Goal: Transaction & Acquisition: Purchase product/service

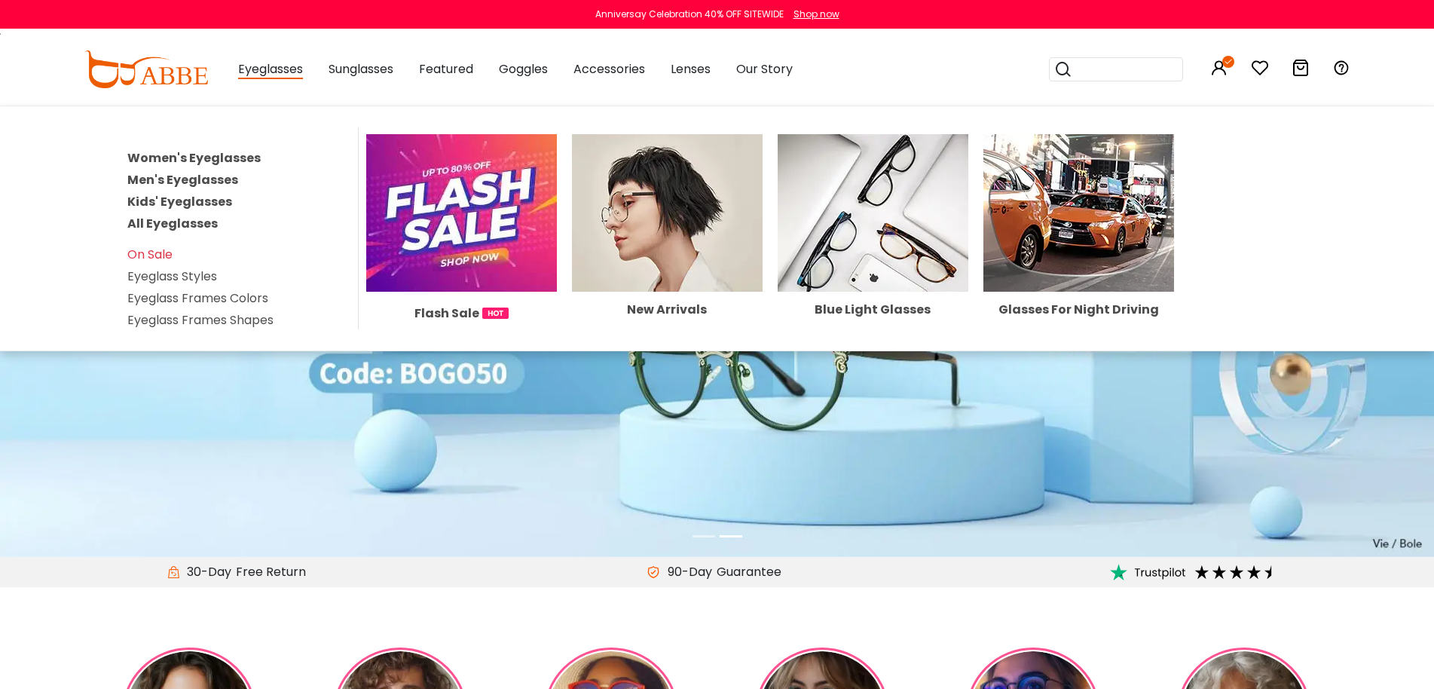
click at [167, 224] on link "All Eyeglasses" at bounding box center [172, 223] width 90 height 17
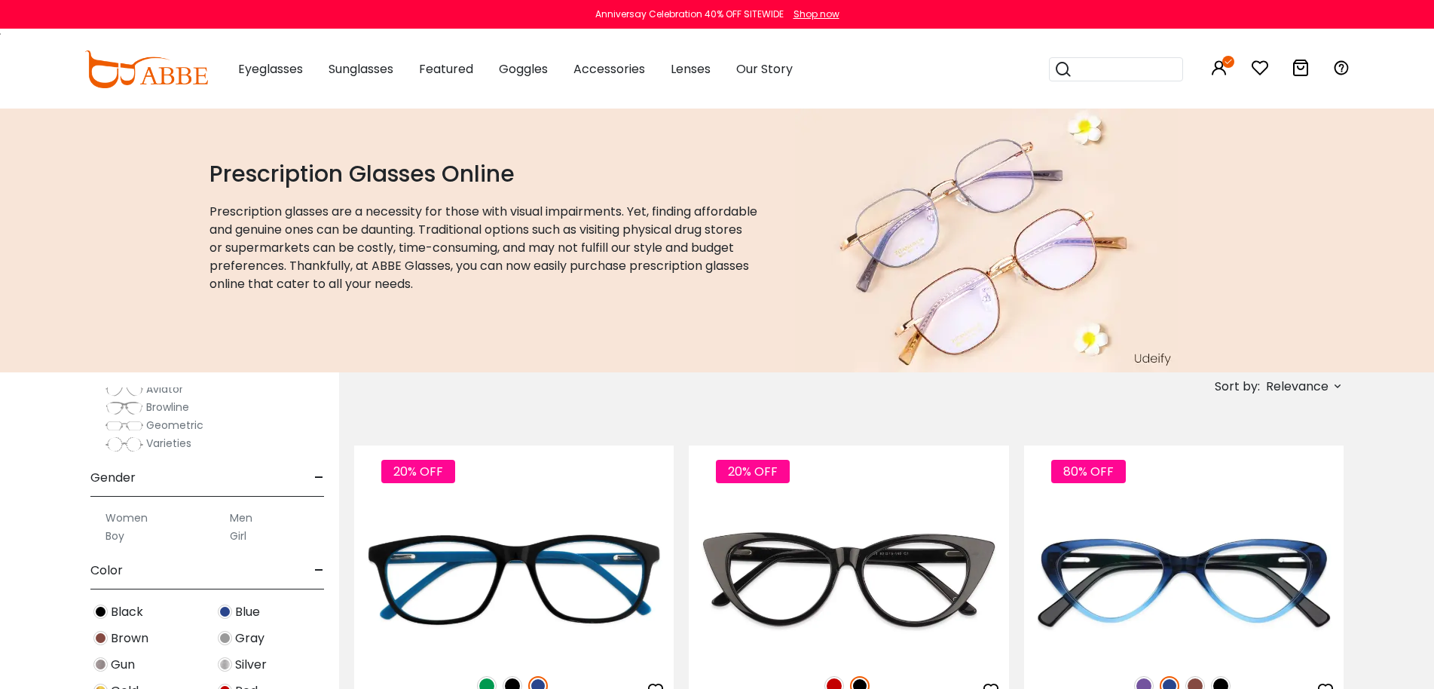
scroll to position [452, 0]
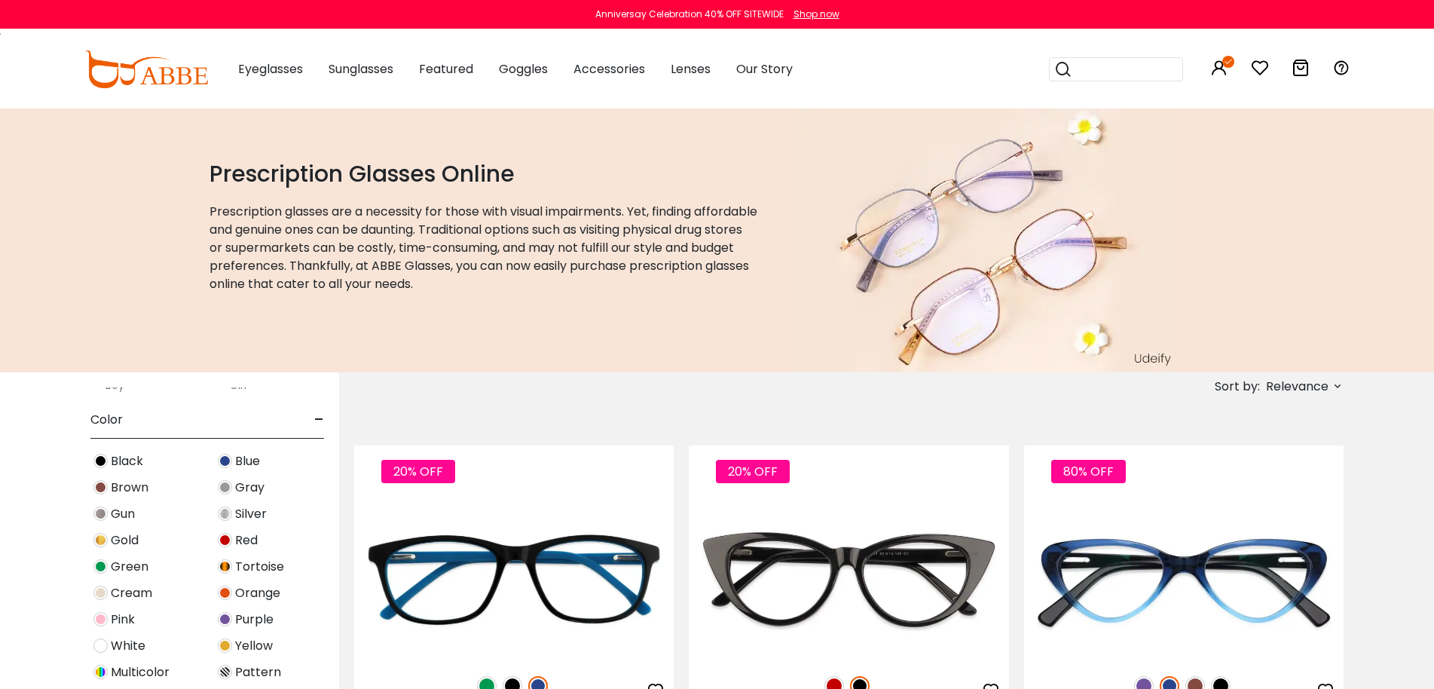
click at [121, 457] on span "Black" at bounding box center [127, 461] width 32 height 18
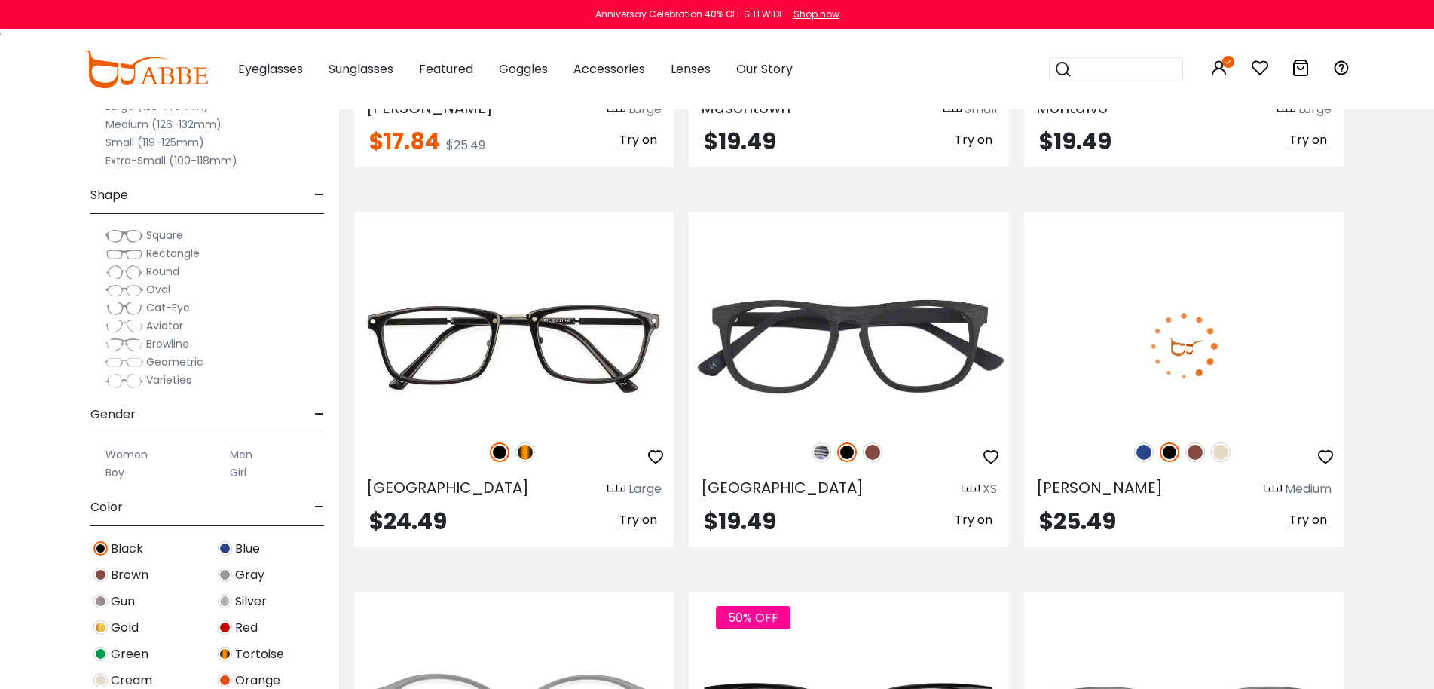
scroll to position [2864, 0]
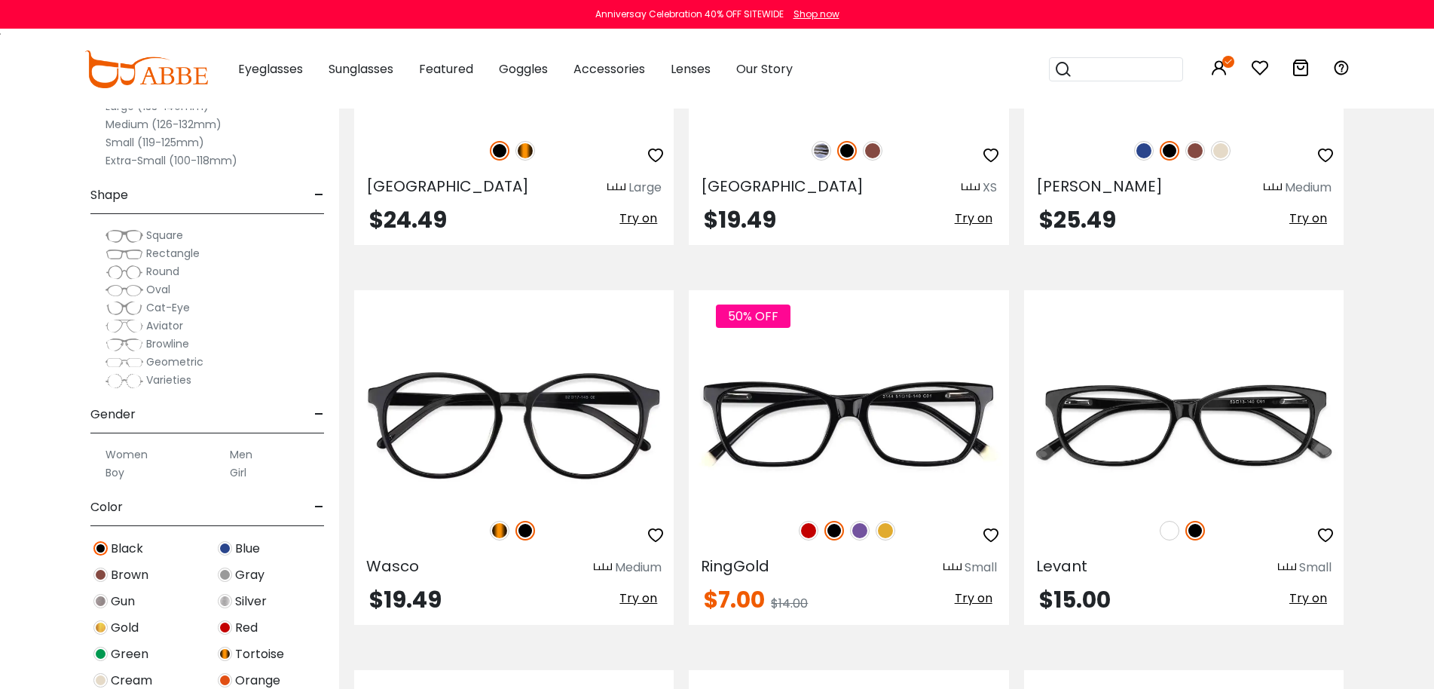
click at [154, 286] on span "Oval" at bounding box center [158, 289] width 24 height 15
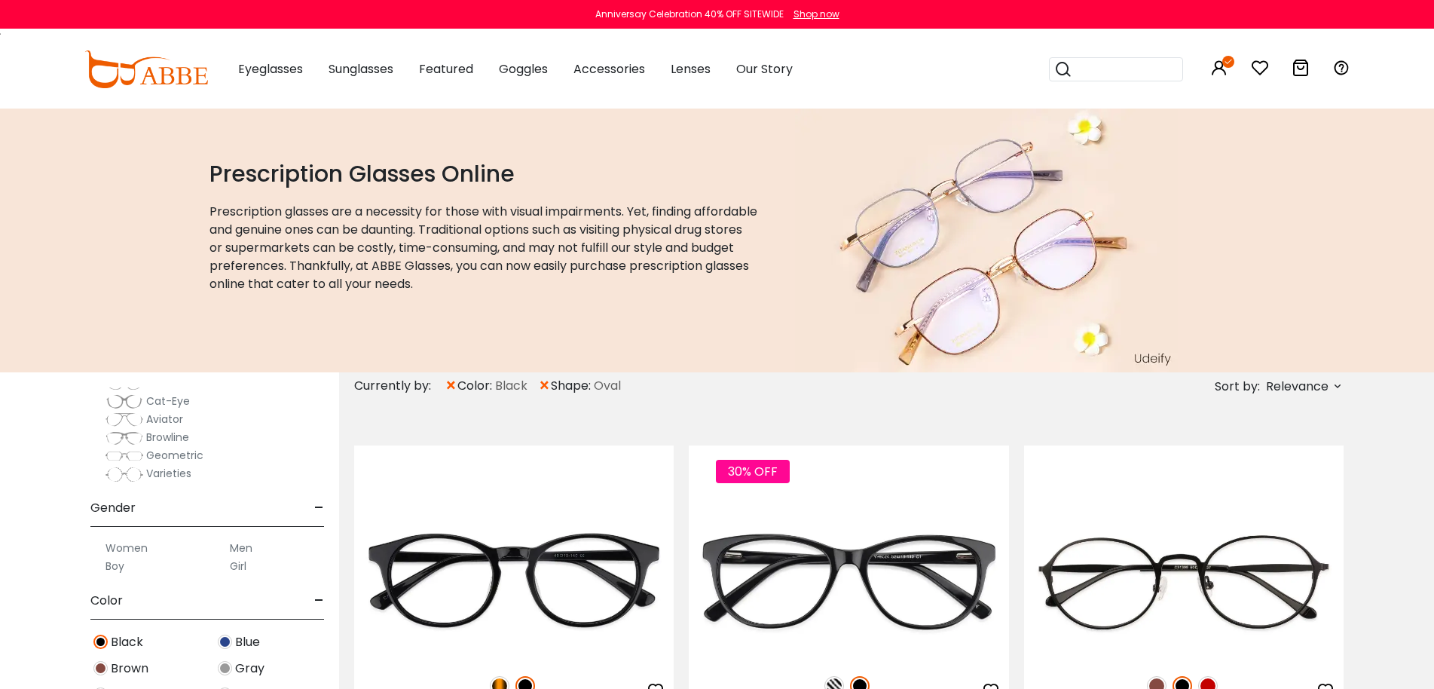
scroll to position [151, 0]
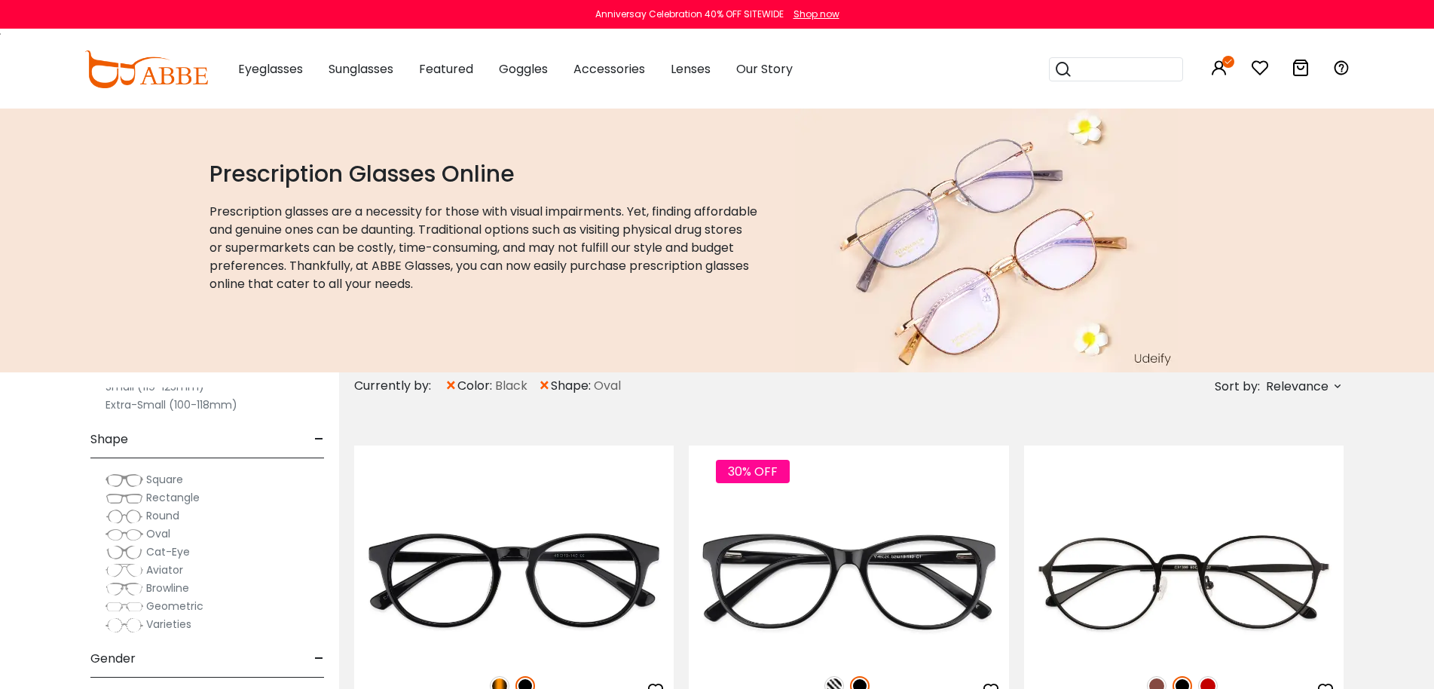
click at [164, 510] on span "Round" at bounding box center [162, 515] width 33 height 15
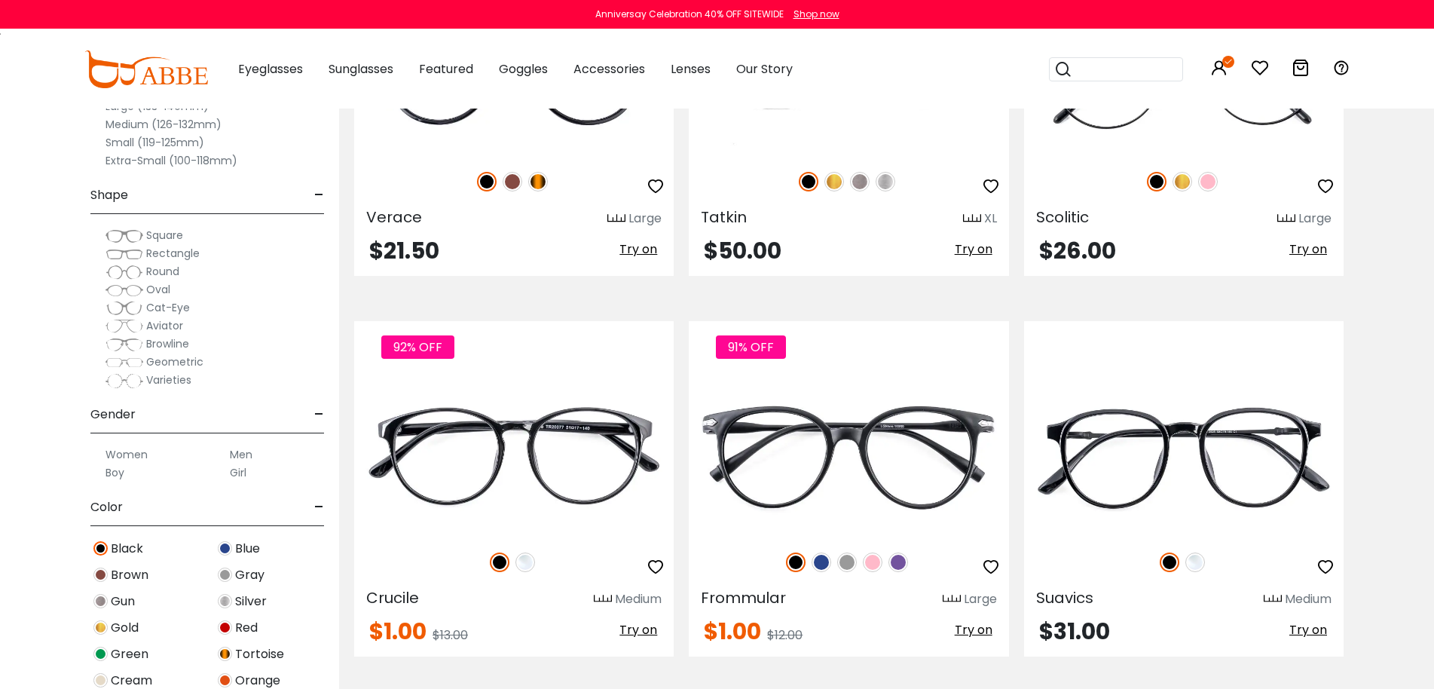
scroll to position [151, 0]
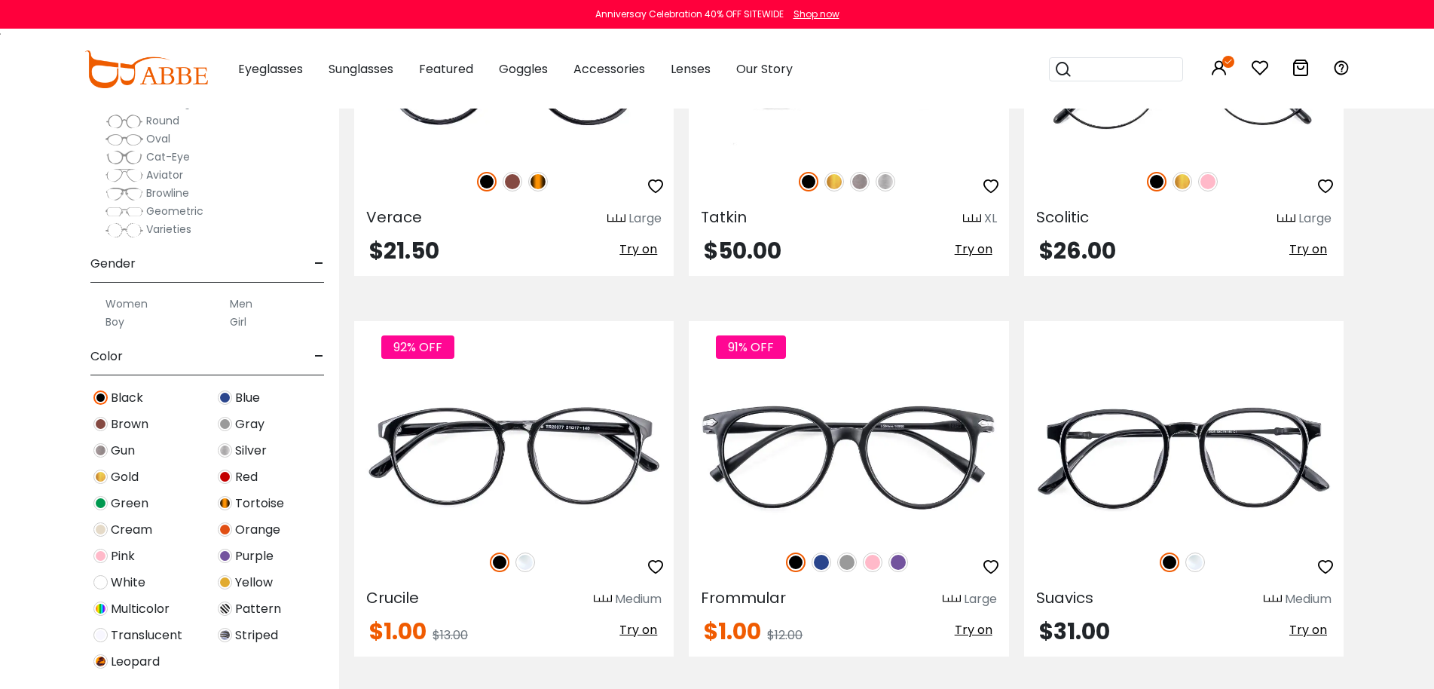
click at [124, 552] on span "Pink" at bounding box center [123, 556] width 24 height 18
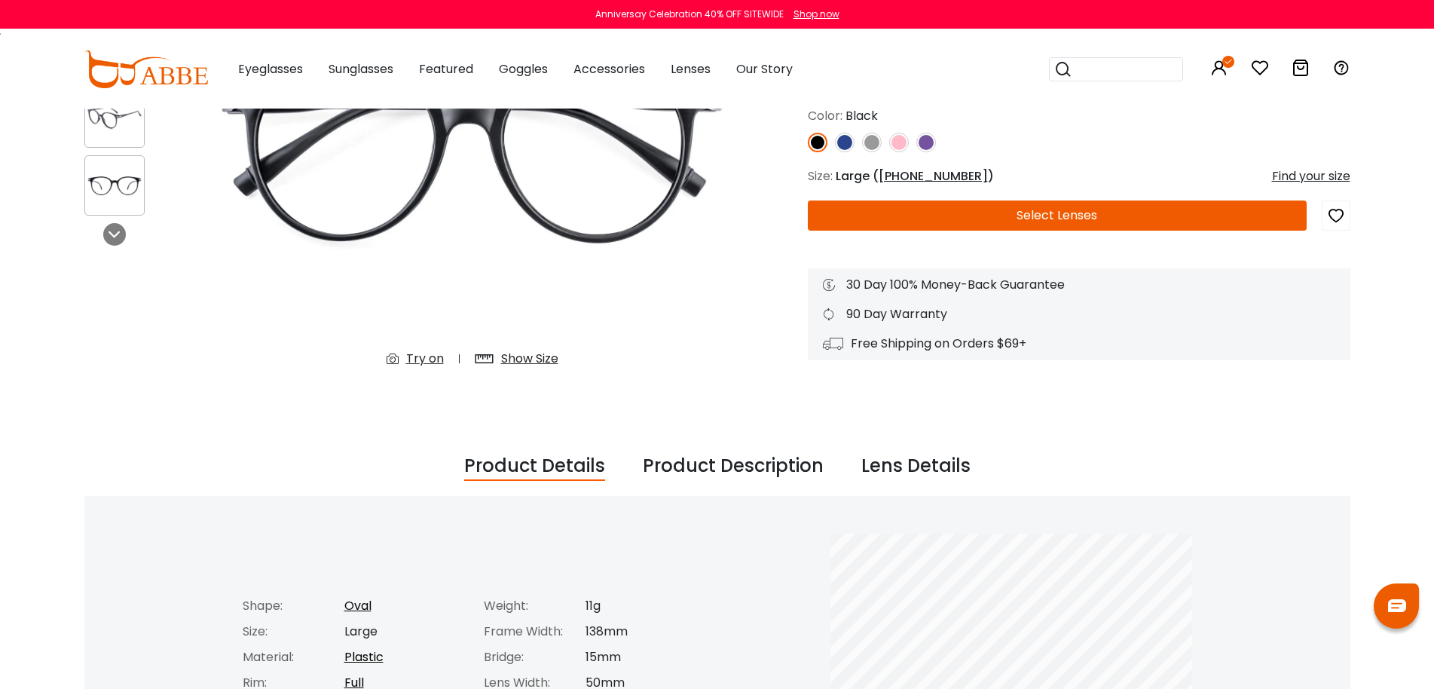
scroll to position [301, 0]
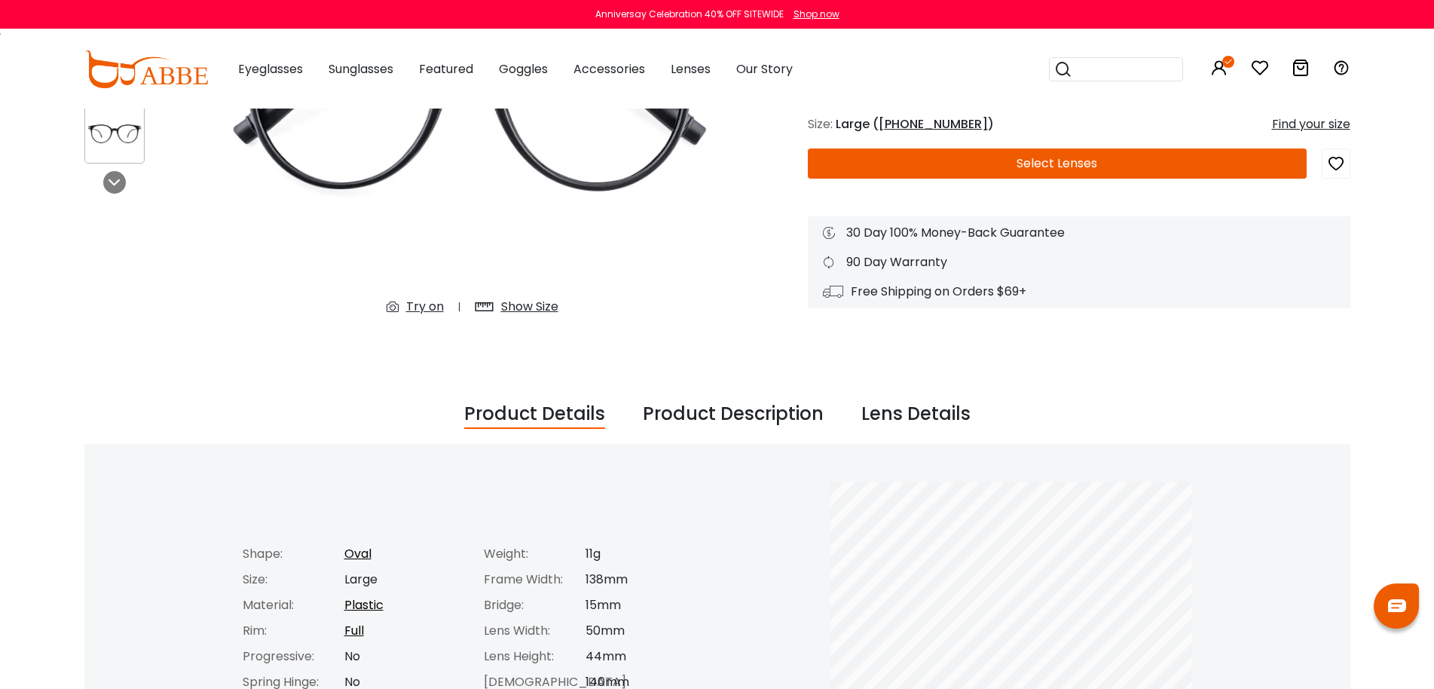
click at [662, 414] on div "Product Description" at bounding box center [733, 414] width 181 height 29
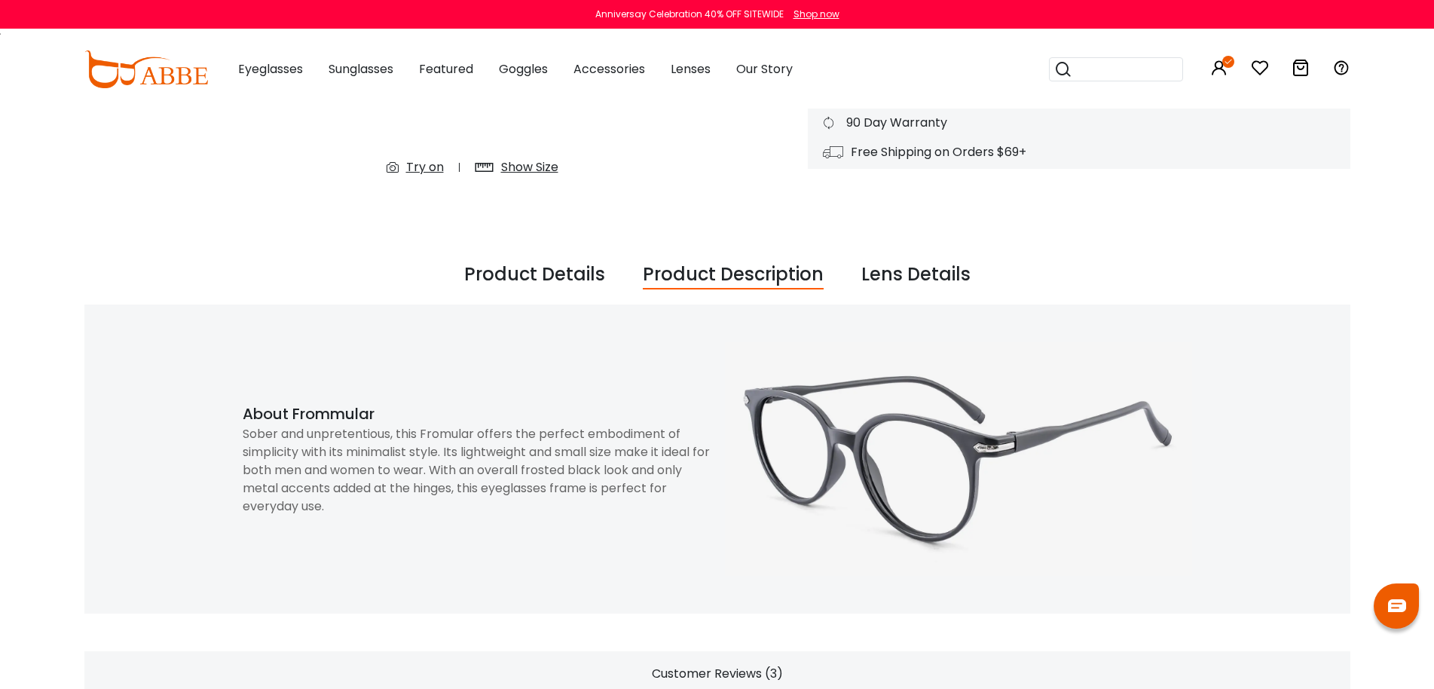
scroll to position [603, 0]
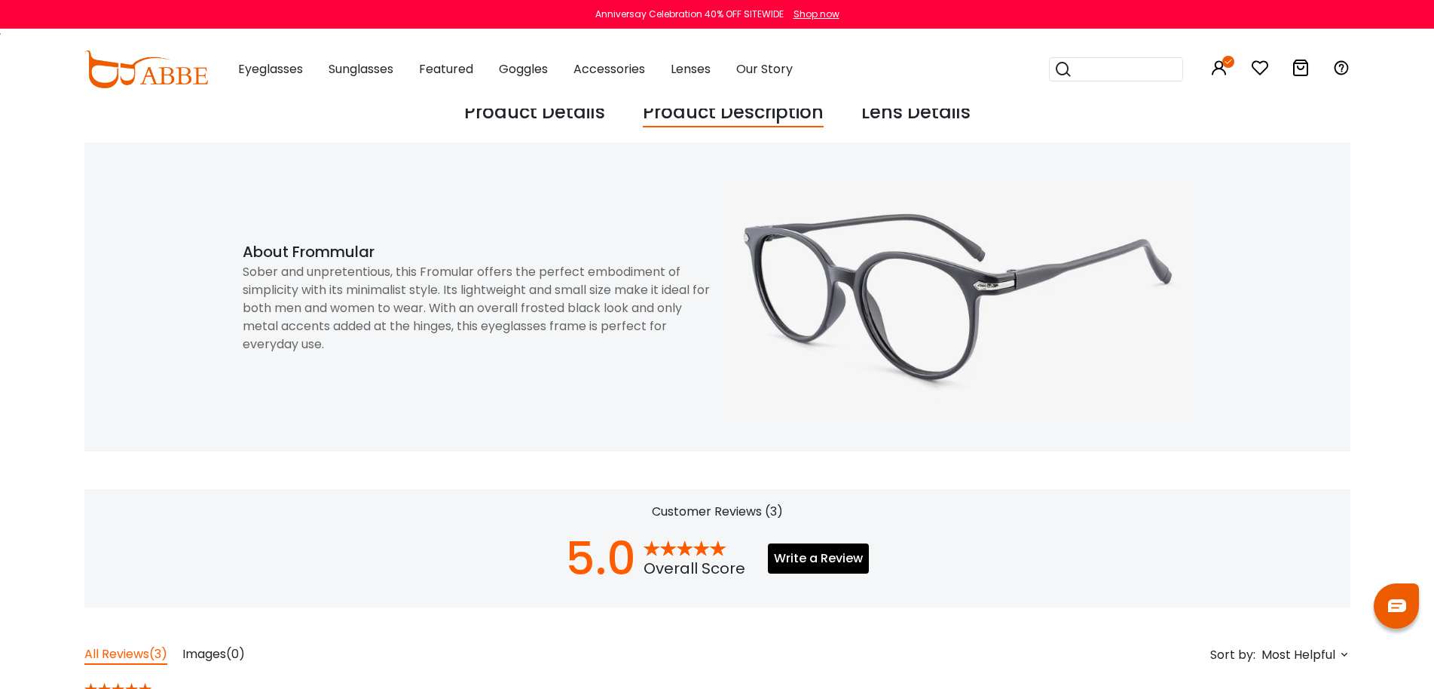
click at [485, 308] on div "Sober and unpretentious, this Fromular offers the perfect embodiment of simplic…" at bounding box center [476, 308] width 467 height 90
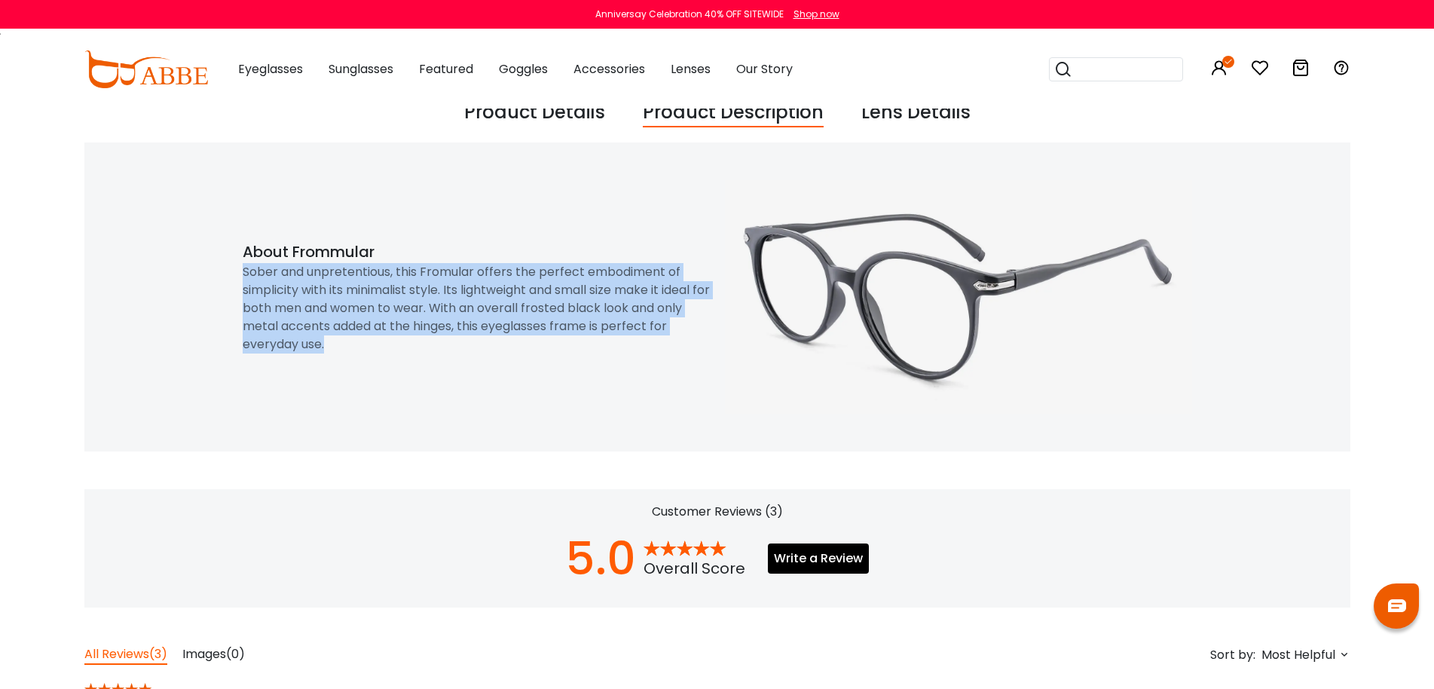
click at [485, 308] on div "Sober and unpretentious, this Fromular offers the perfect embodiment of simplic…" at bounding box center [476, 308] width 467 height 90
copy div "Sober and unpretentious, this Fromular offers the perfect embodiment of simplic…"
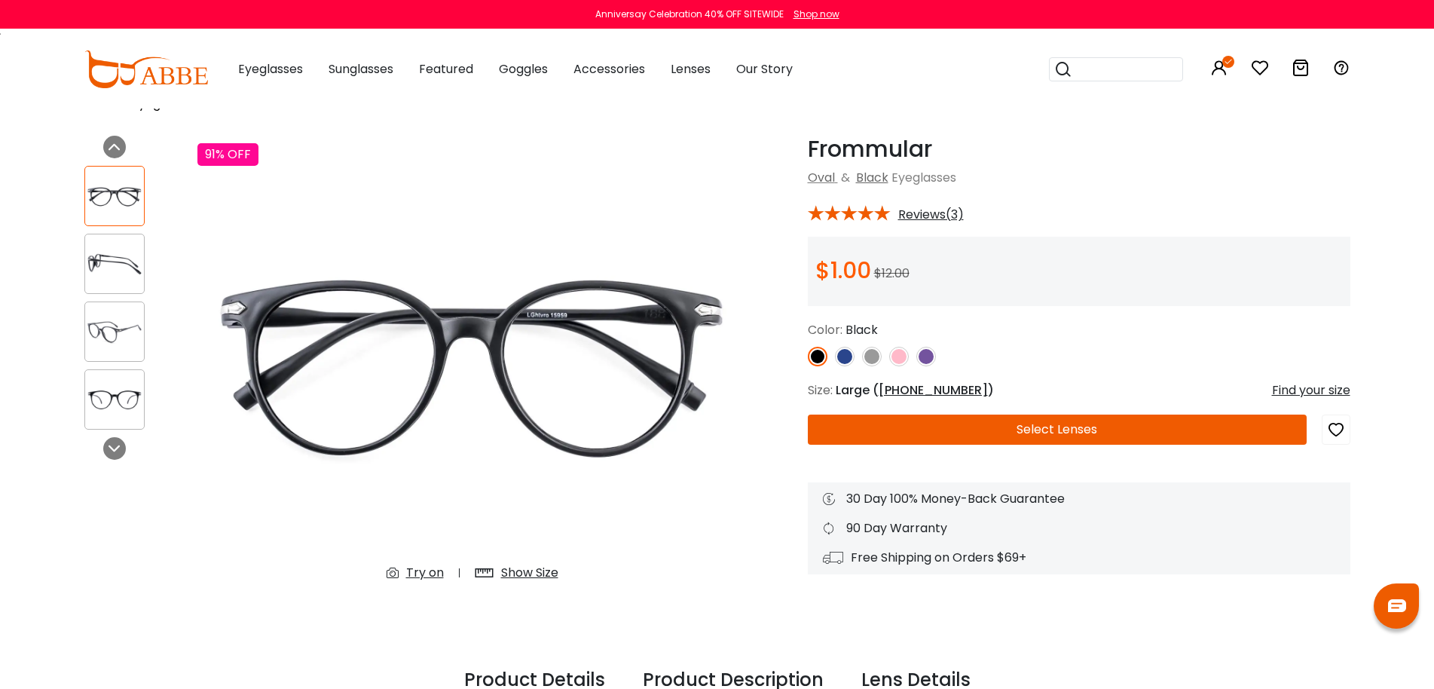
scroll to position [0, 0]
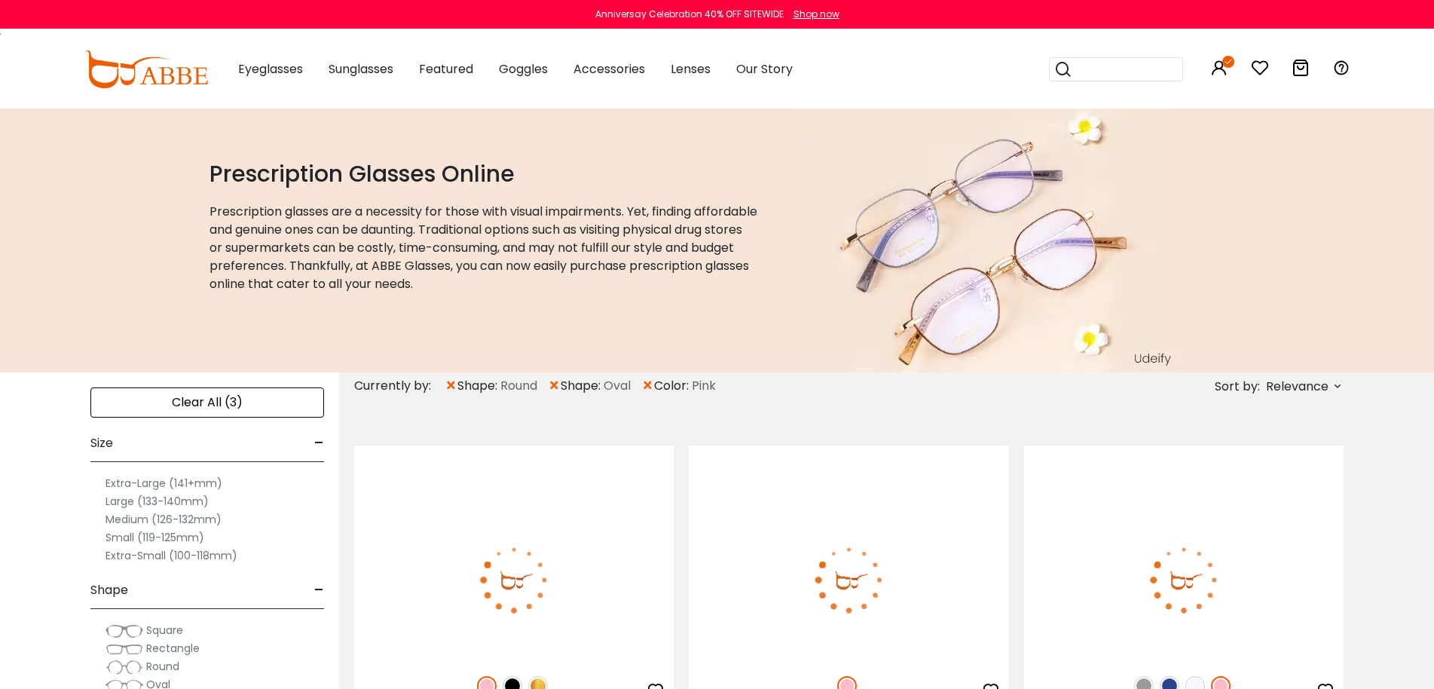
click at [555, 387] on span "×" at bounding box center [554, 385] width 13 height 27
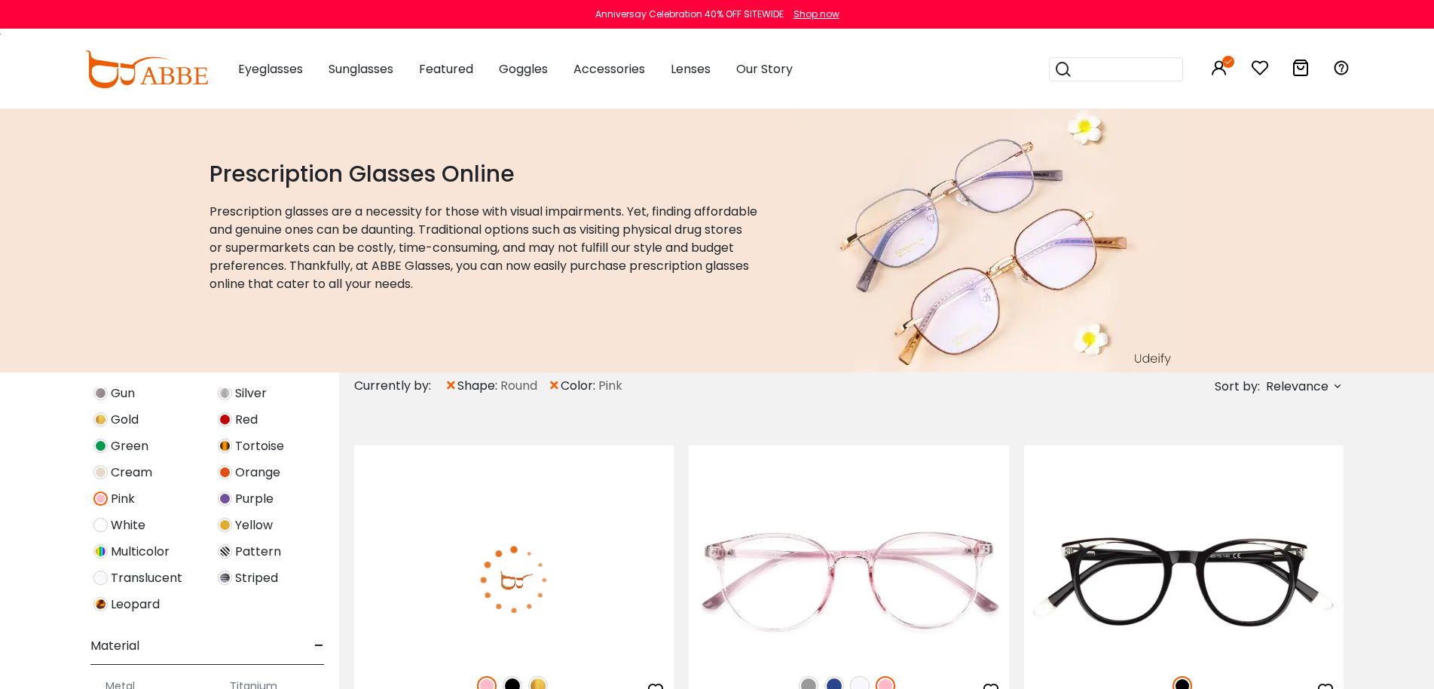
scroll to position [659, 0]
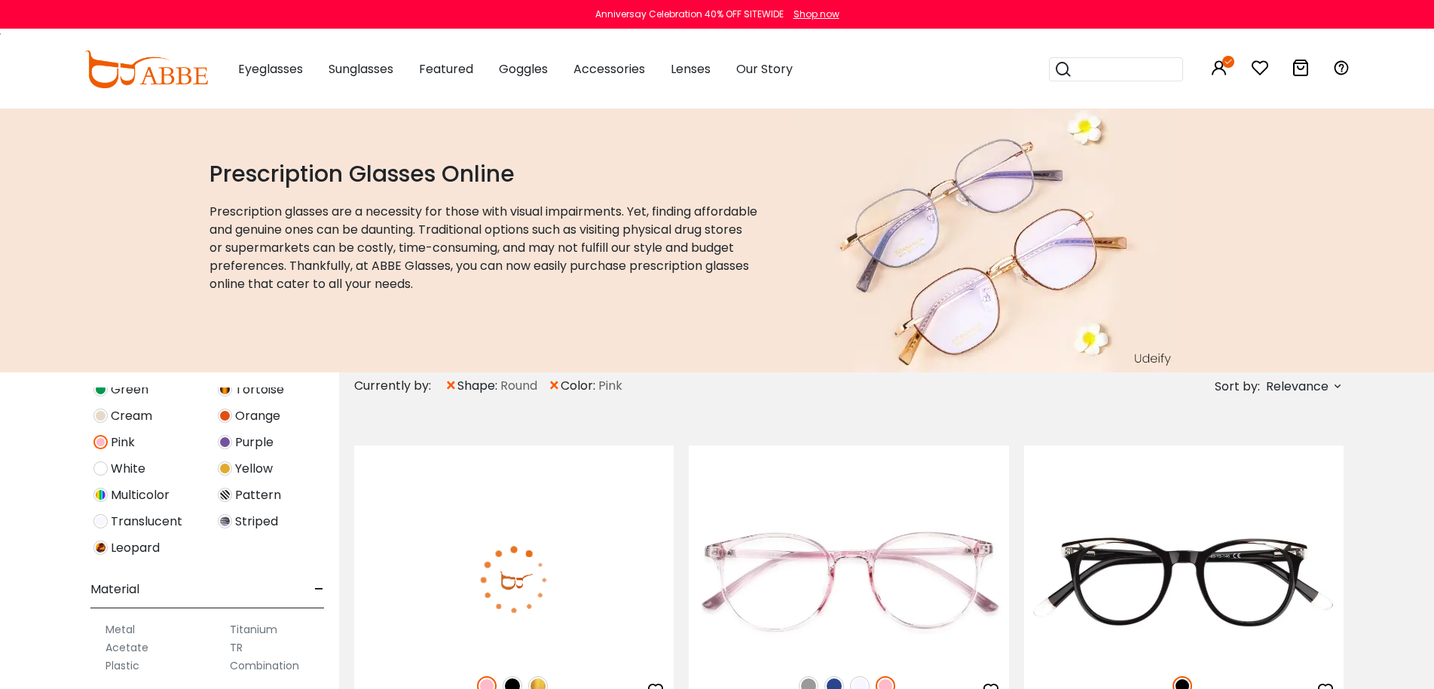
click at [129, 631] on label "Metal" at bounding box center [119, 629] width 29 height 18
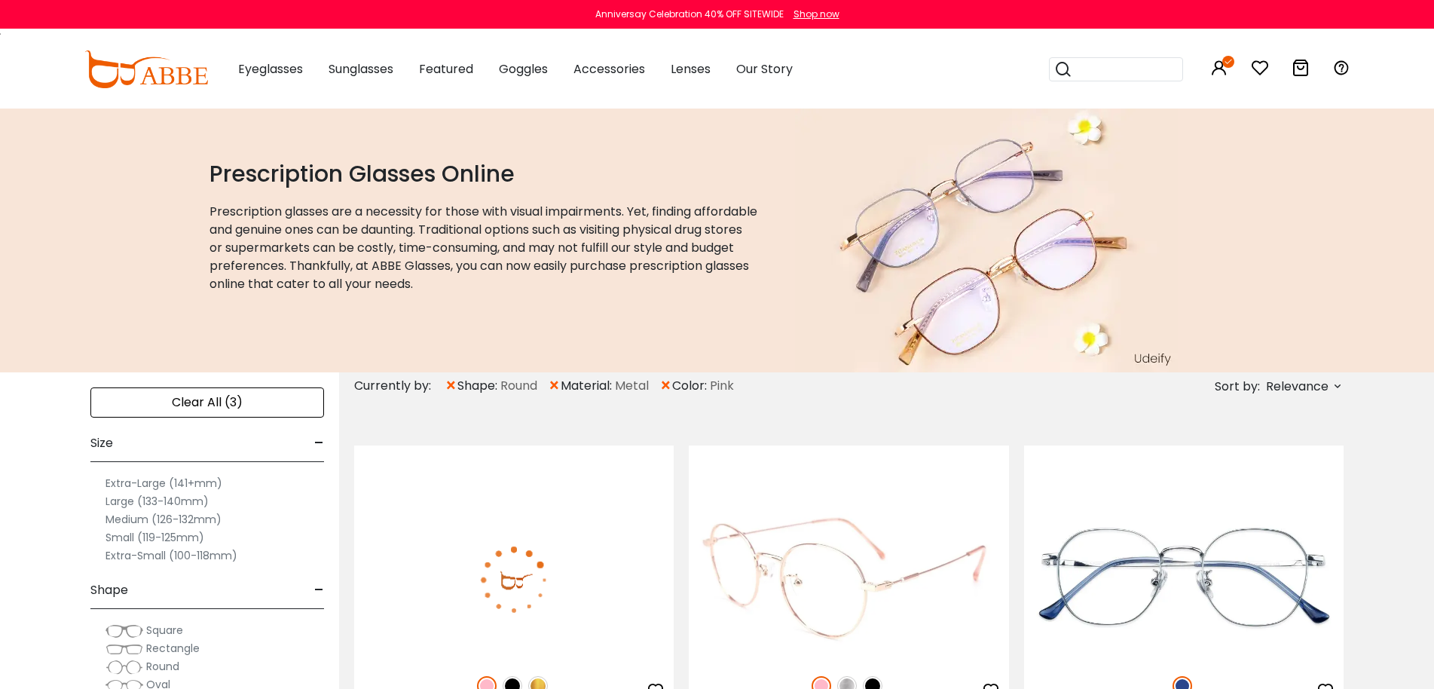
scroll to position [151, 0]
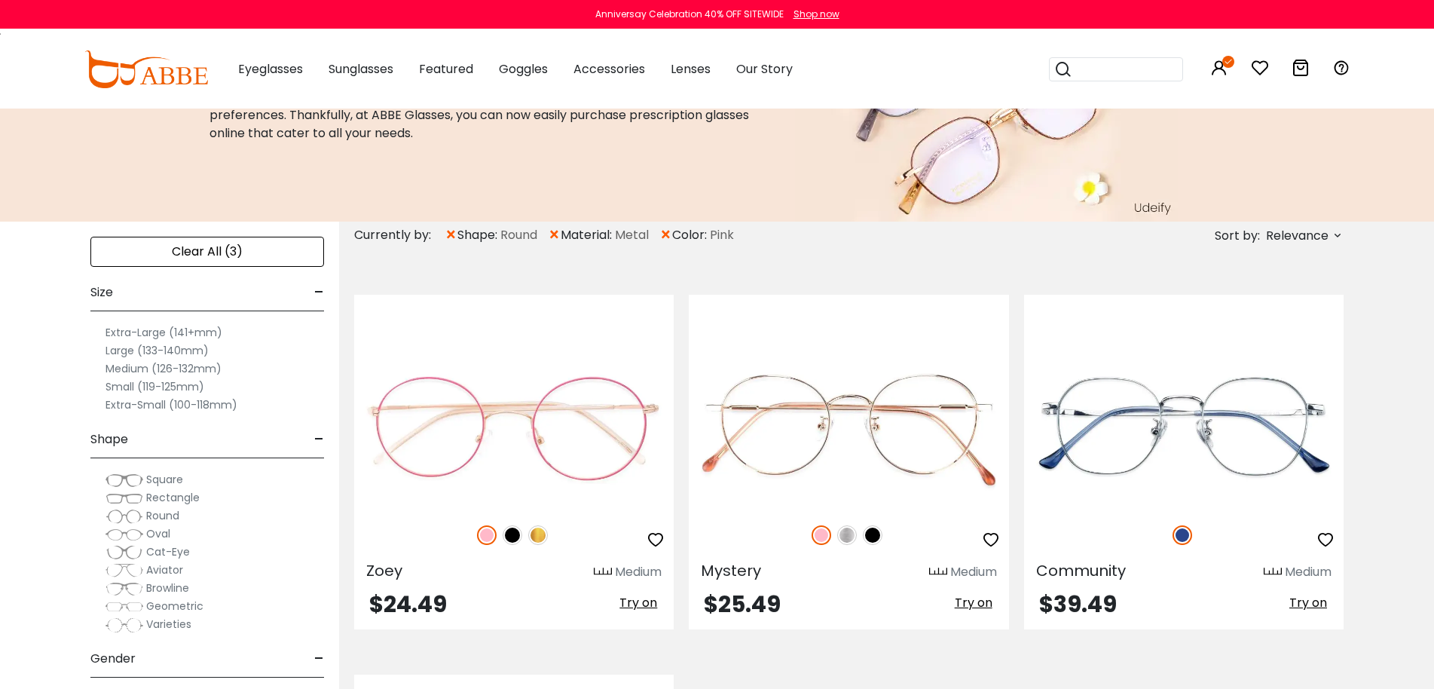
click at [198, 243] on div "Clear All (3)" at bounding box center [207, 252] width 234 height 30
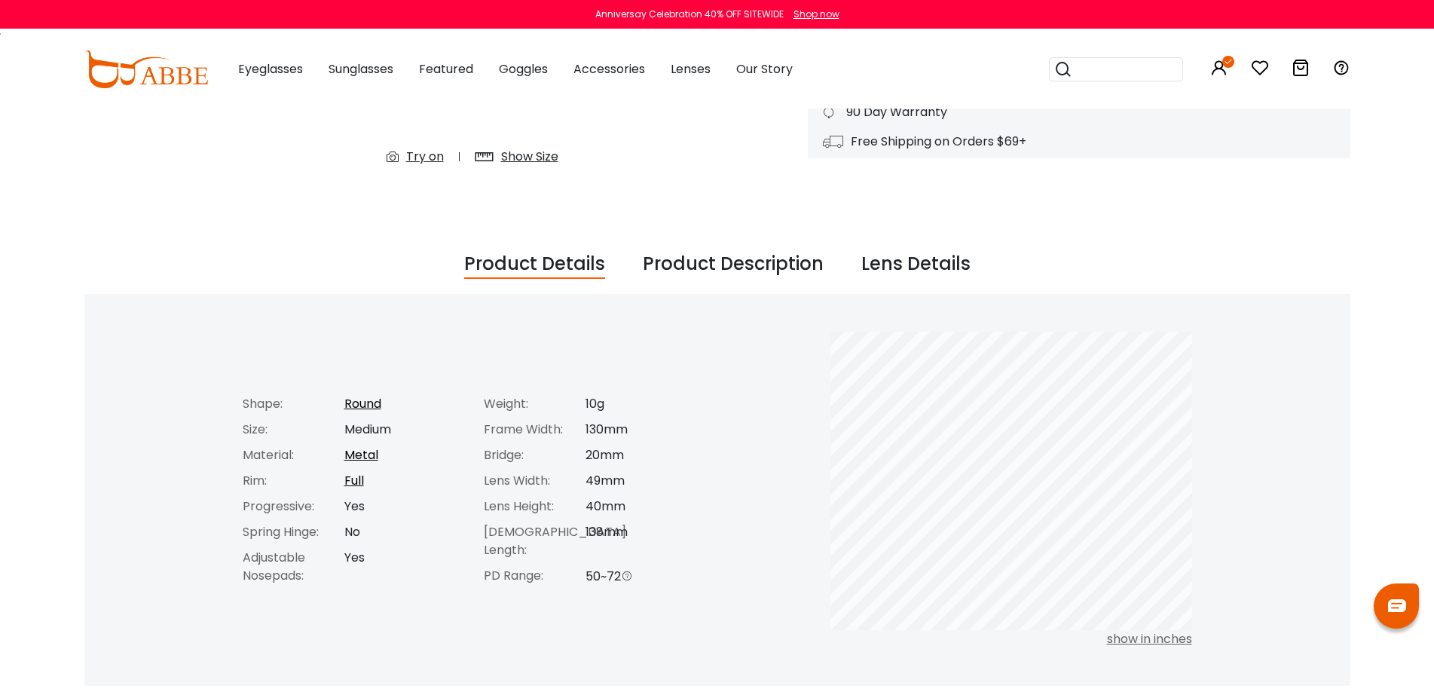
scroll to position [452, 0]
click at [733, 260] on div "Product Description" at bounding box center [733, 263] width 181 height 29
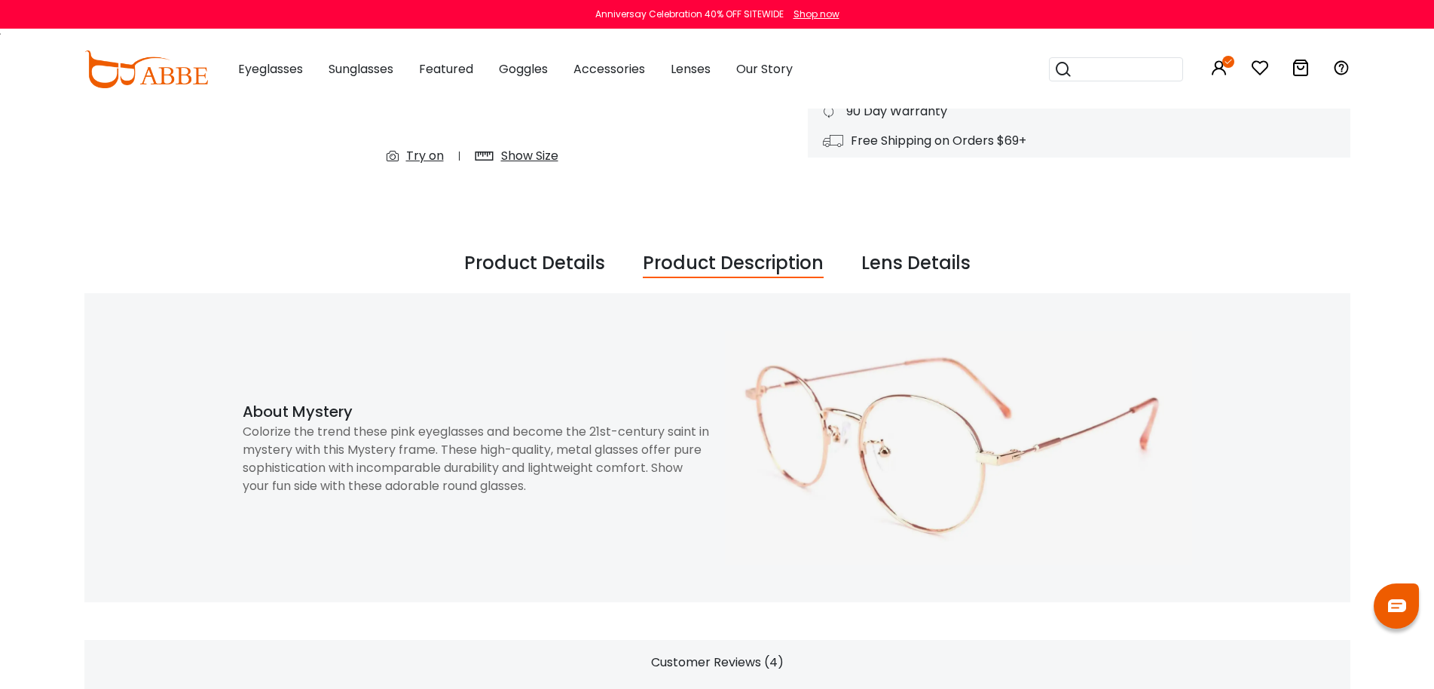
click at [518, 444] on div "Colorize the trend these pink eyeglasses and become the 21st-century saint in m…" at bounding box center [476, 459] width 467 height 72
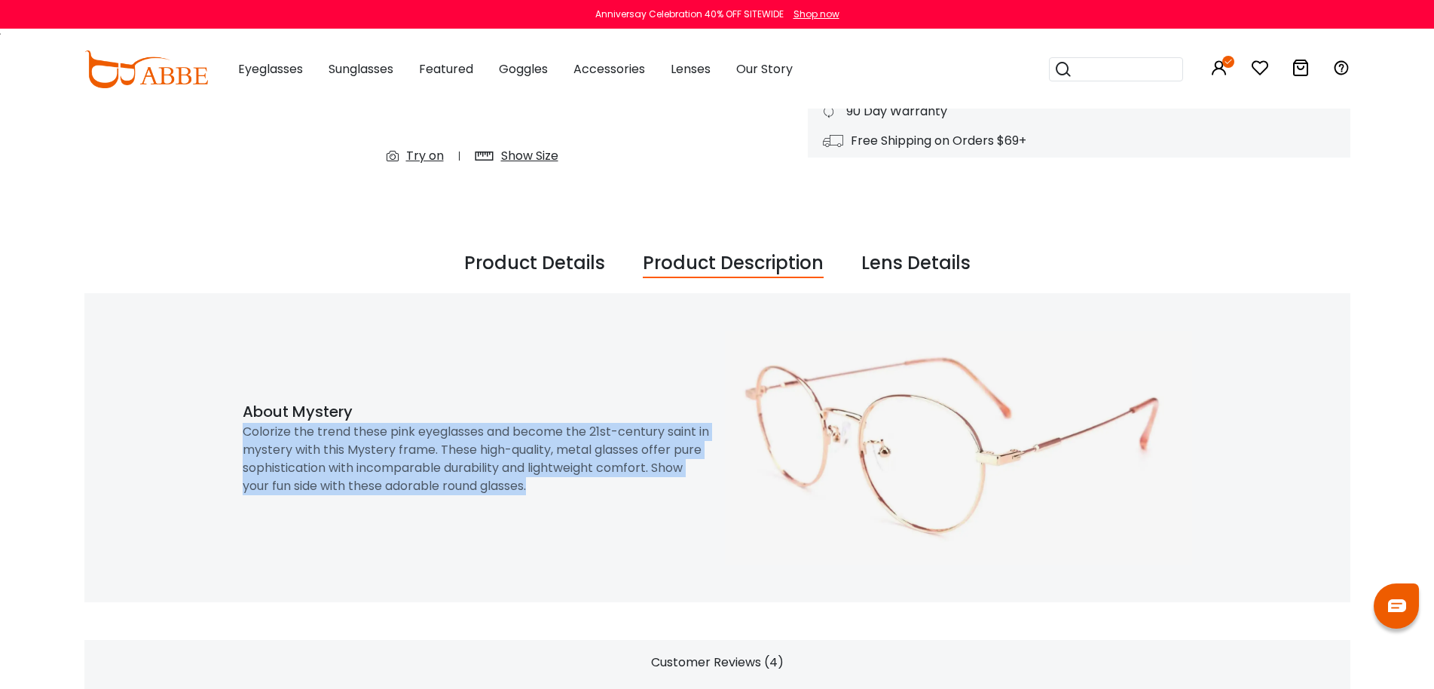
click at [518, 444] on div "Colorize the trend these pink eyeglasses and become the 21st-century saint in m…" at bounding box center [476, 459] width 467 height 72
copy div "Colorize the trend these pink eyeglasses and become the 21st-century saint in m…"
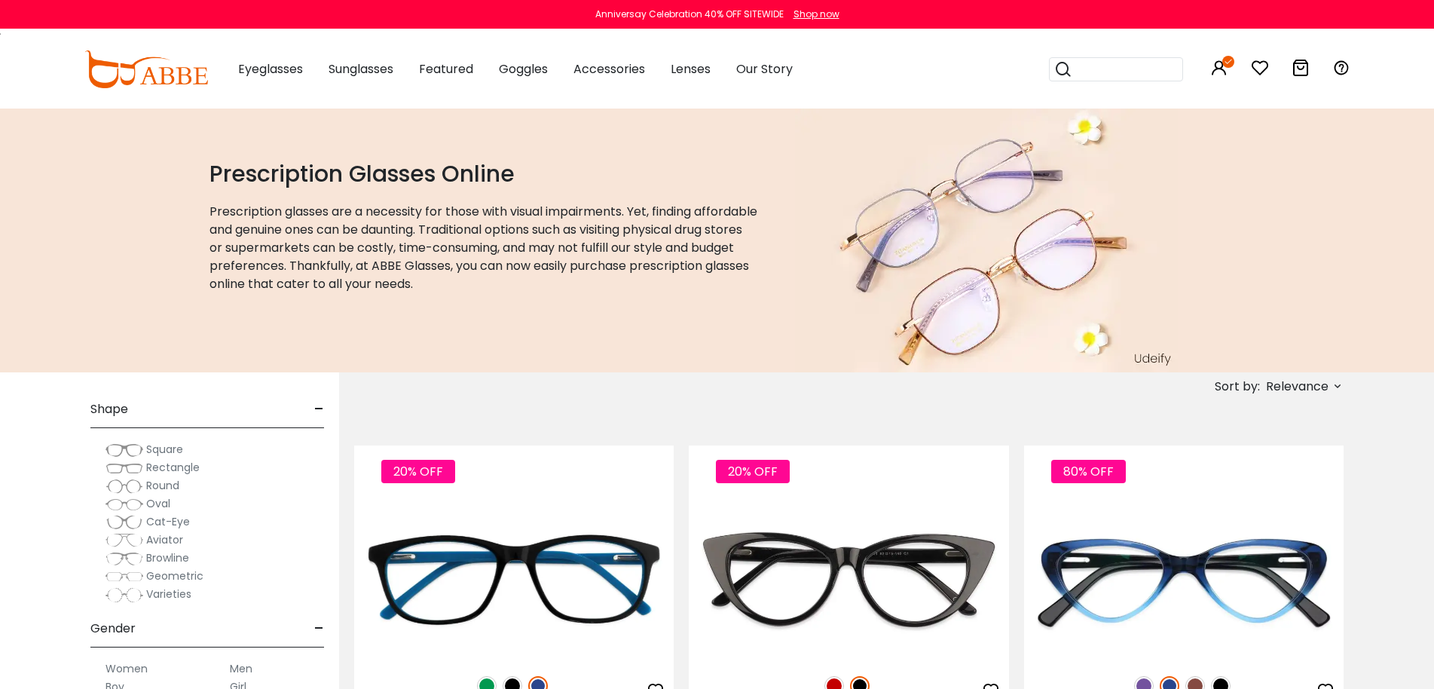
scroll to position [452, 0]
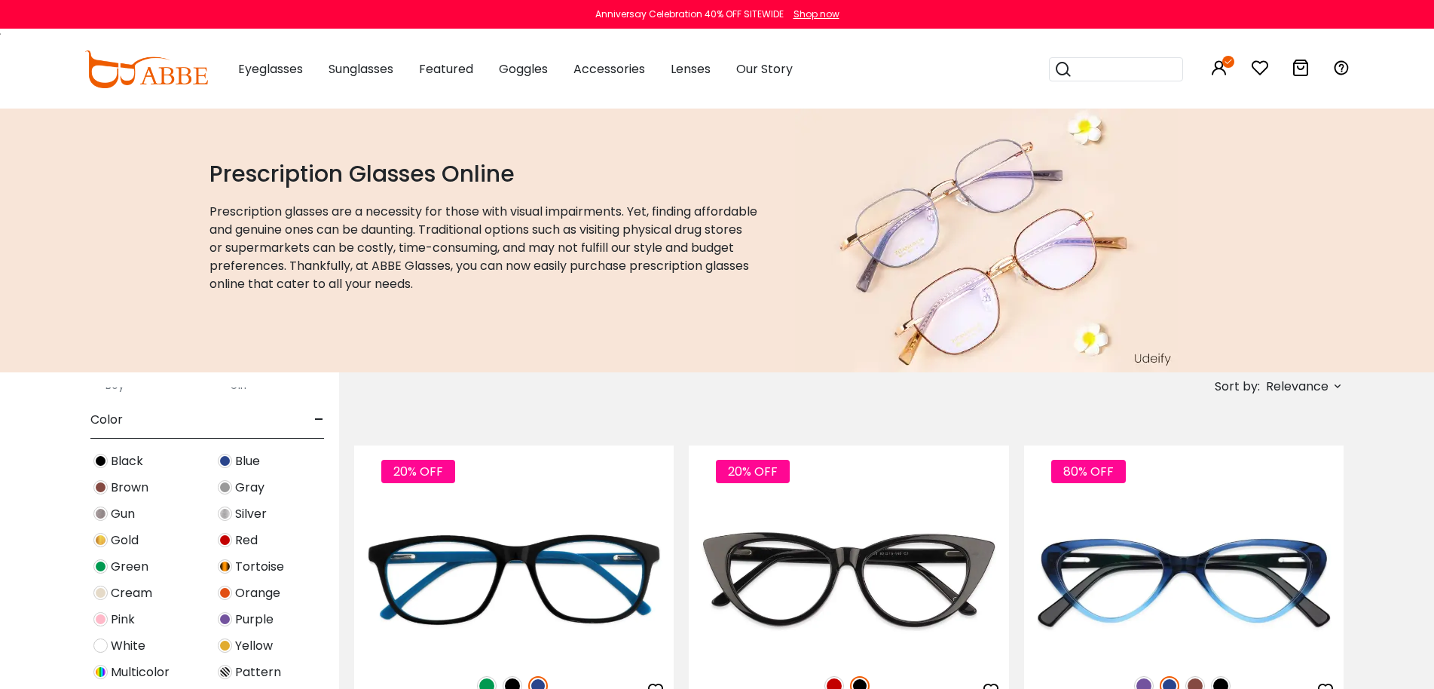
click at [260, 563] on span "Tortoise" at bounding box center [259, 567] width 49 height 18
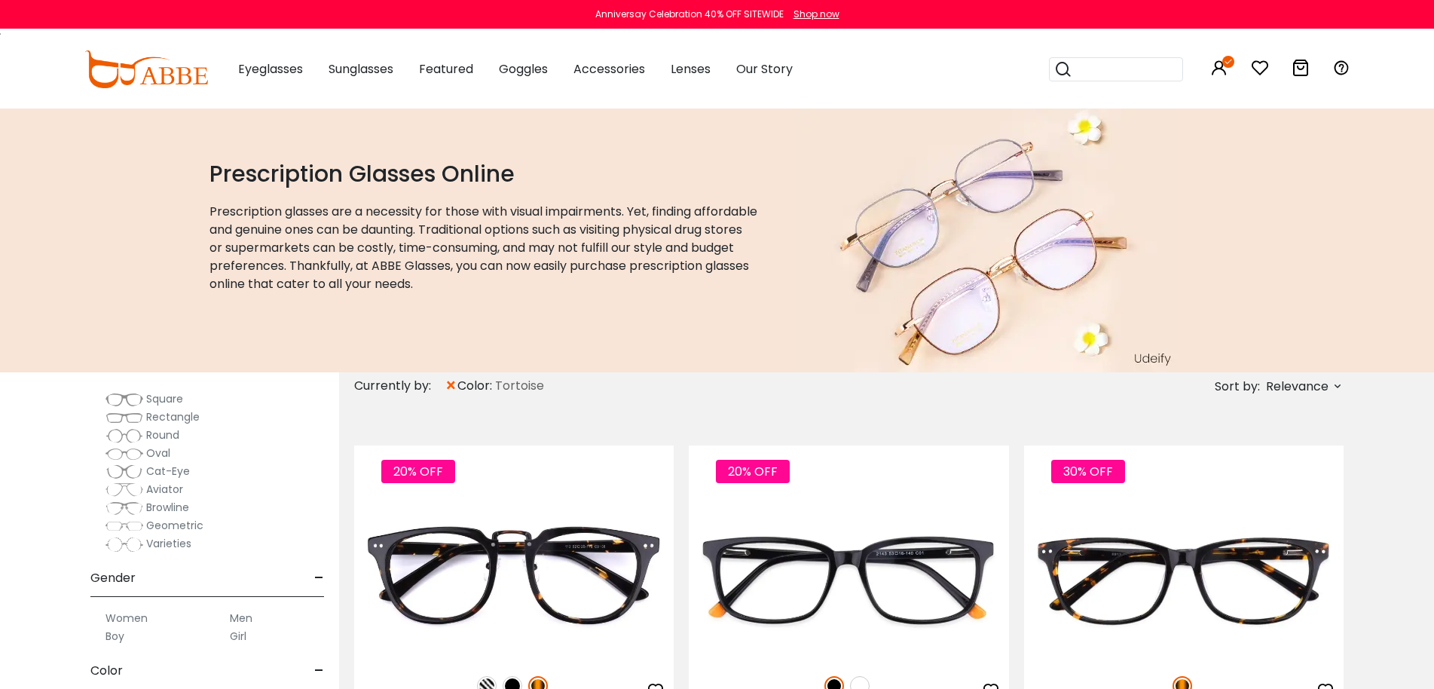
scroll to position [301, 0]
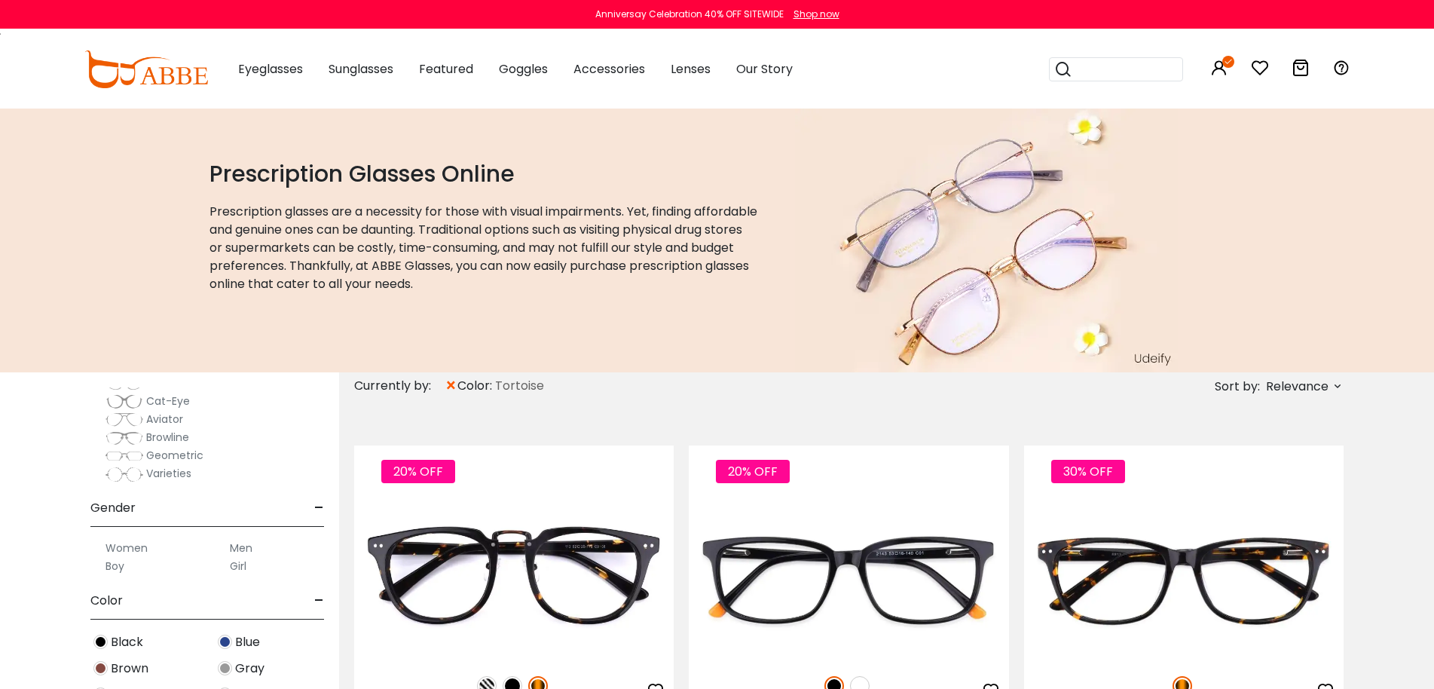
click at [1329, 386] on span "Relevance" at bounding box center [1303, 386] width 81 height 17
click at [1248, 428] on label "New Arrivals" at bounding box center [1263, 429] width 73 height 18
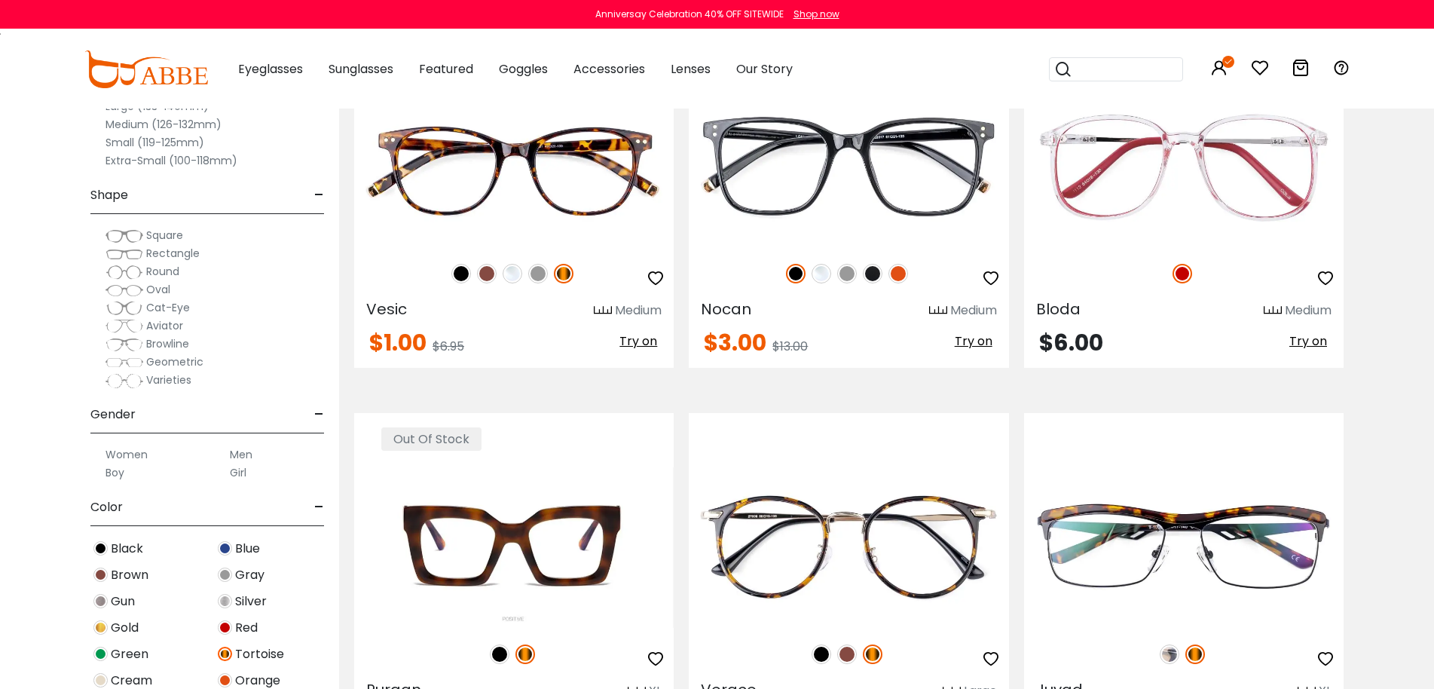
scroll to position [6481, 0]
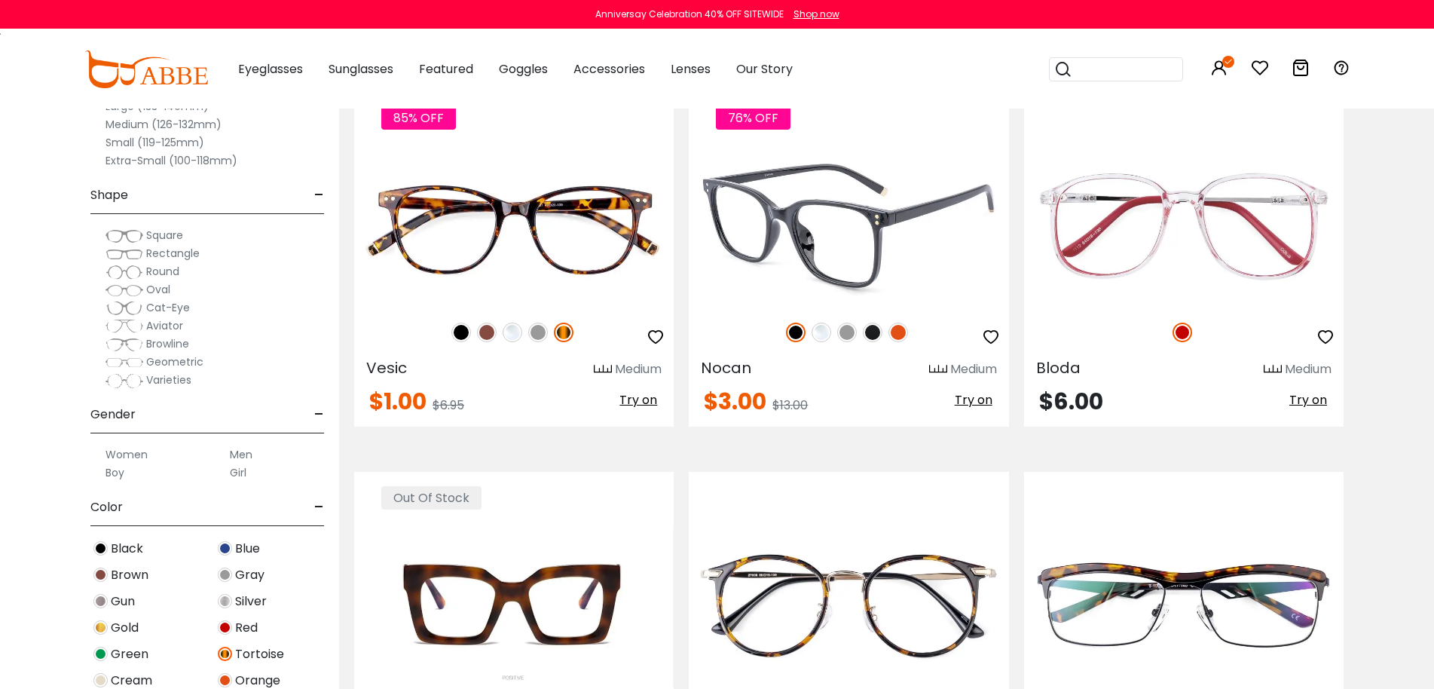
click at [871, 335] on img at bounding box center [873, 333] width 20 height 20
click at [900, 332] on img at bounding box center [898, 333] width 20 height 20
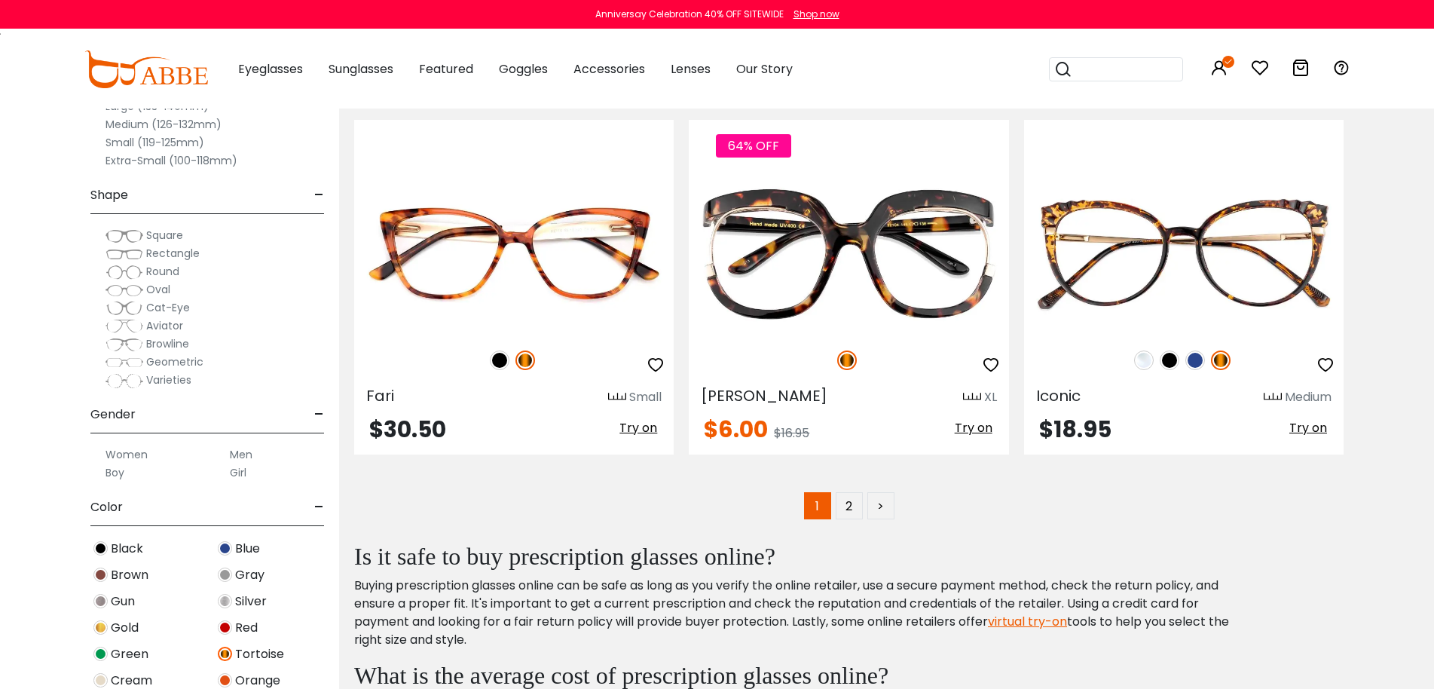
scroll to position [7837, 0]
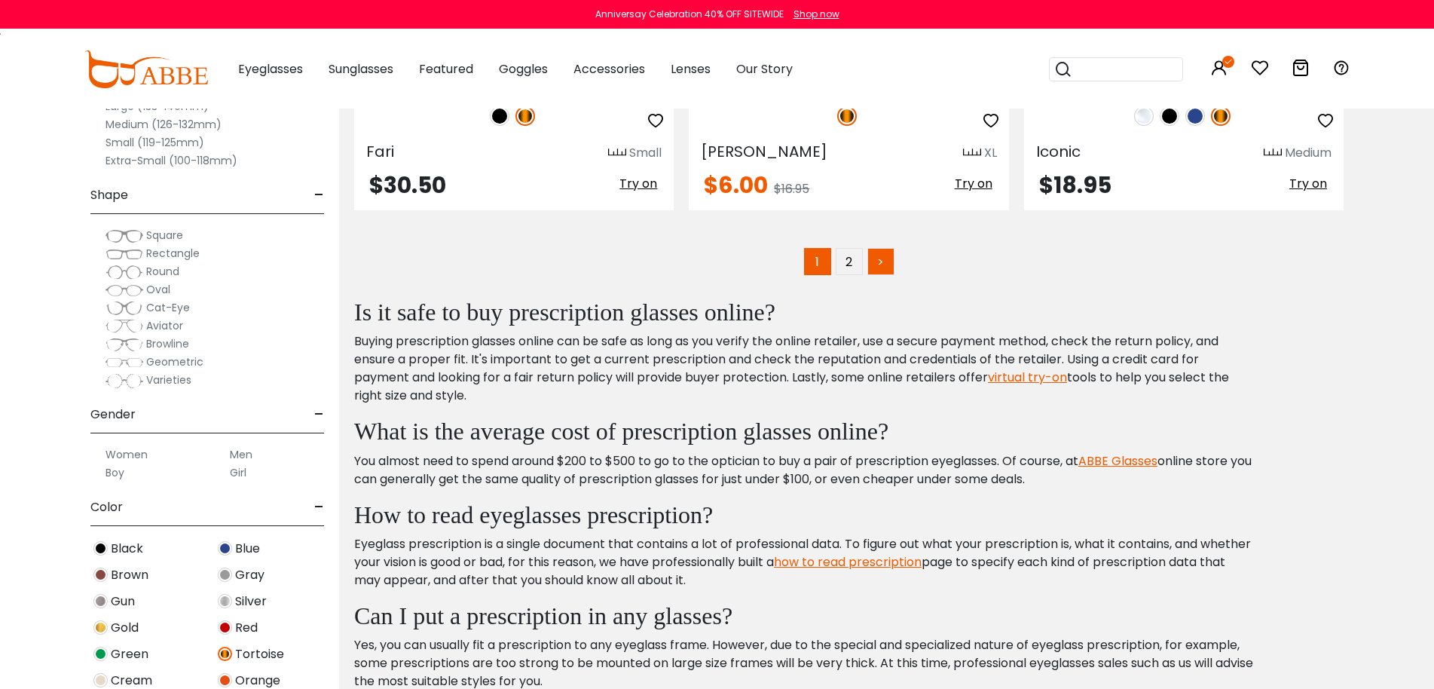
click at [882, 264] on link ">" at bounding box center [880, 261] width 27 height 27
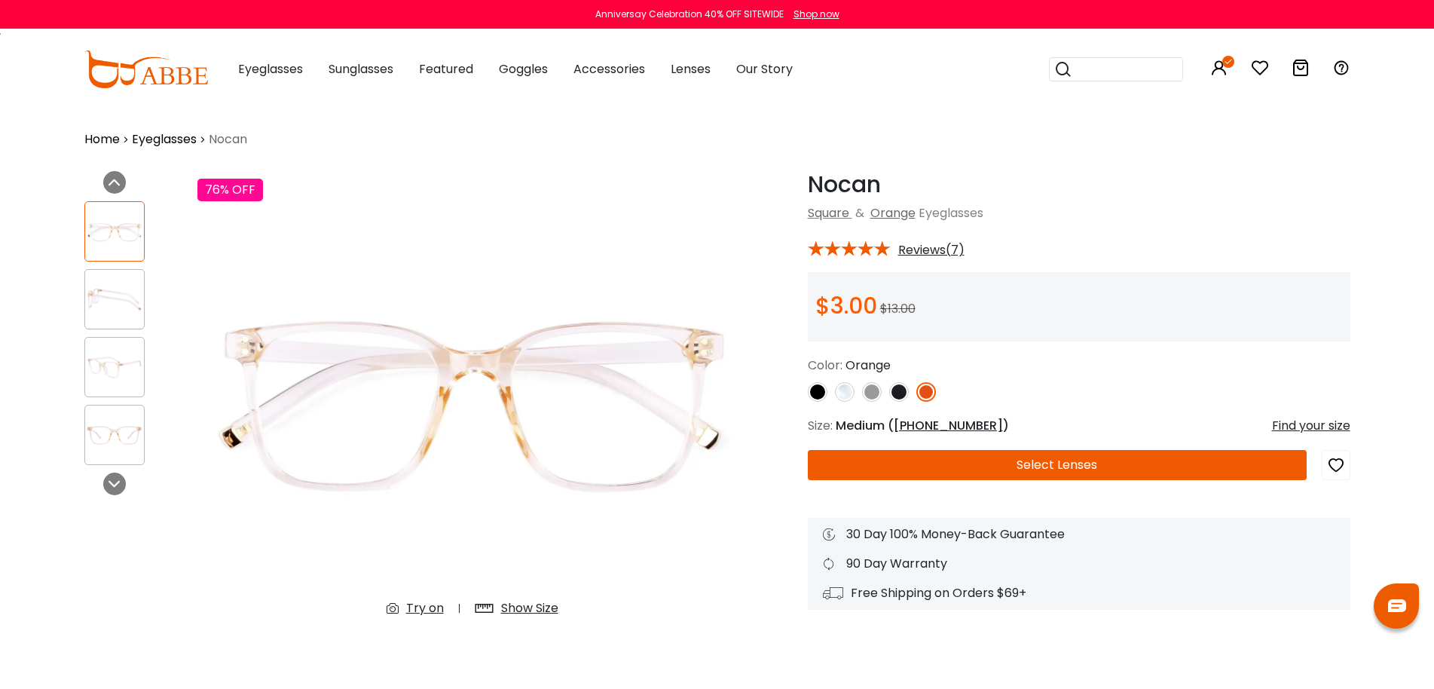
click at [818, 397] on img at bounding box center [818, 392] width 20 height 20
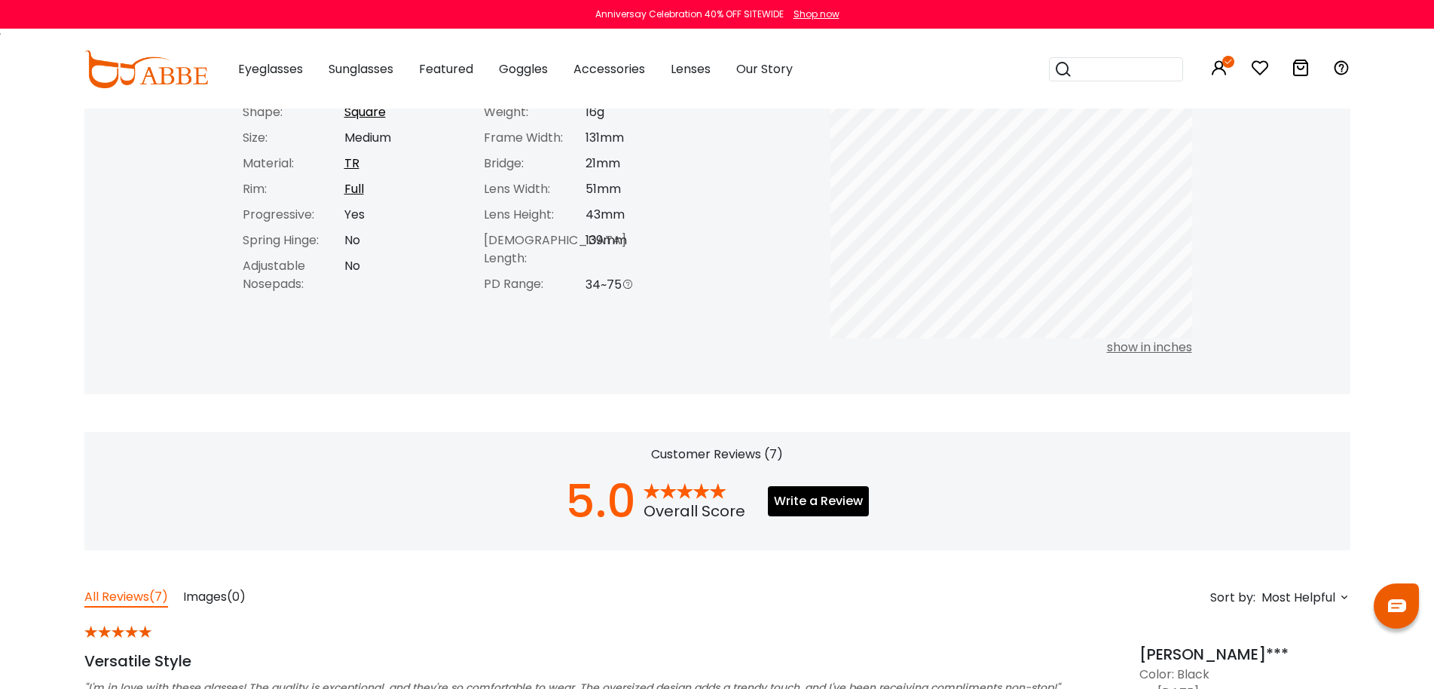
scroll to position [452, 0]
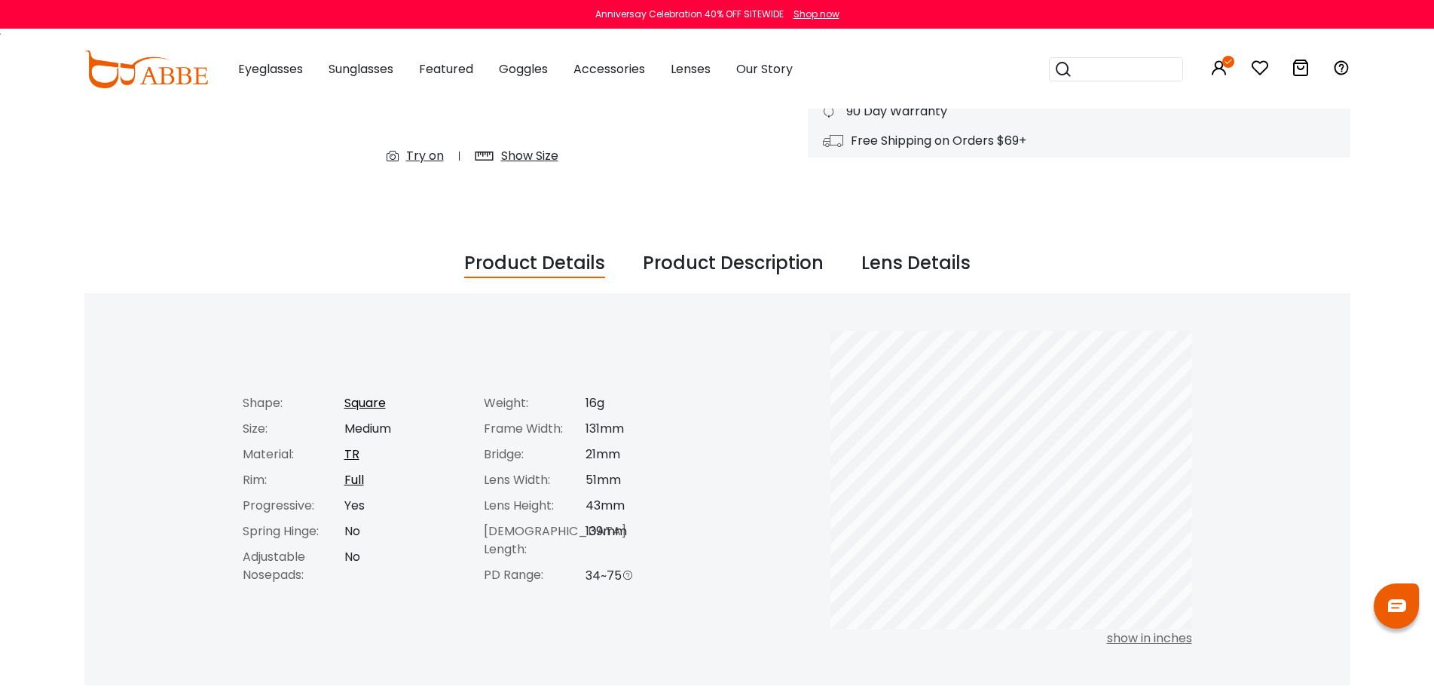
click at [708, 267] on div "Product Description" at bounding box center [733, 263] width 181 height 29
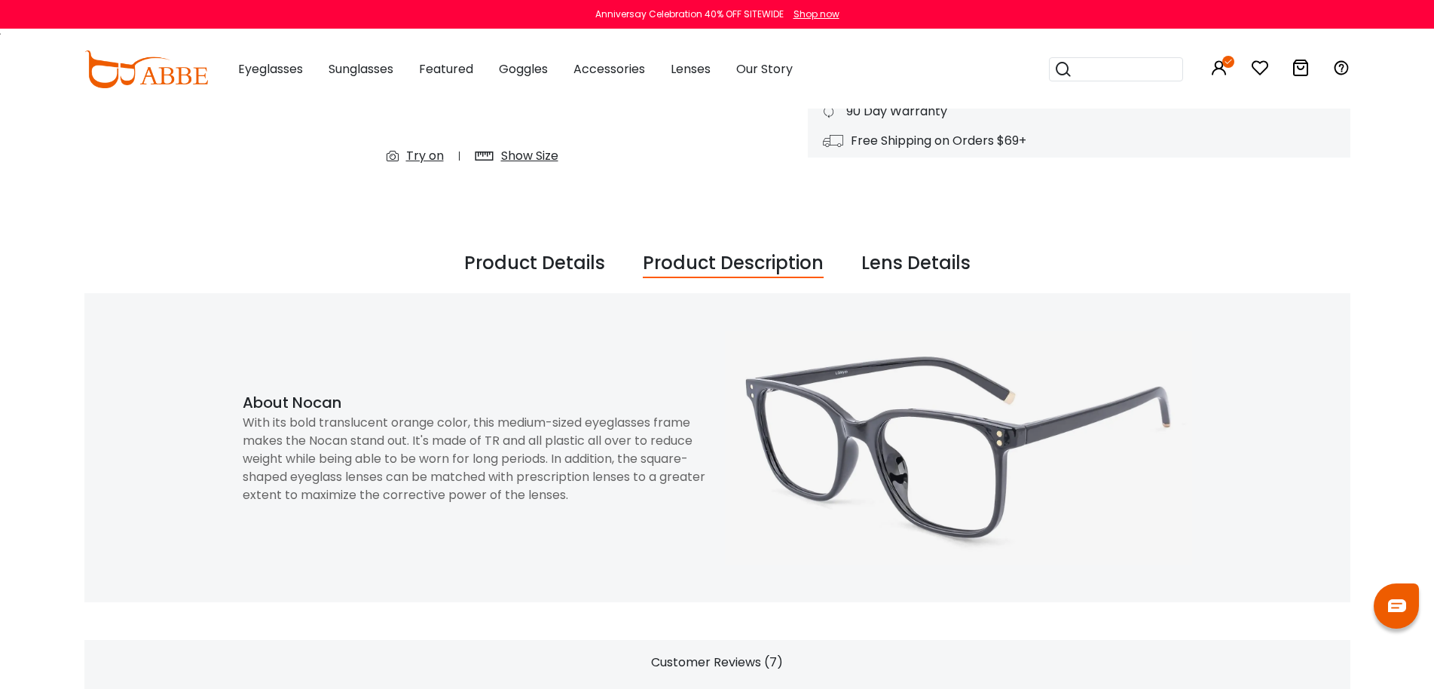
click at [482, 439] on div "With its bold translucent orange color, this medium-sized eyeglasses frame make…" at bounding box center [476, 459] width 467 height 90
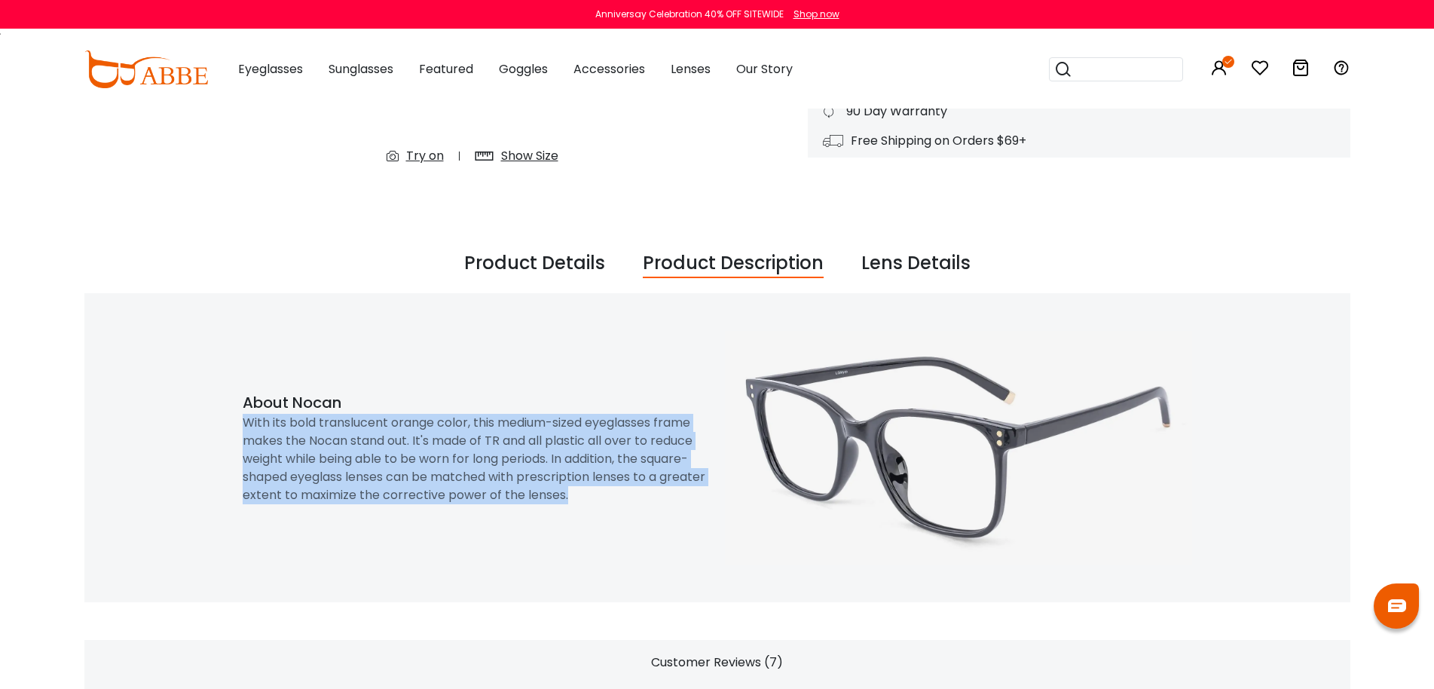
click at [482, 439] on div "With its bold translucent orange color, this medium-sized eyeglasses frame make…" at bounding box center [476, 459] width 467 height 90
copy div "With its bold translucent orange color, this medium-sized eyeglasses frame make…"
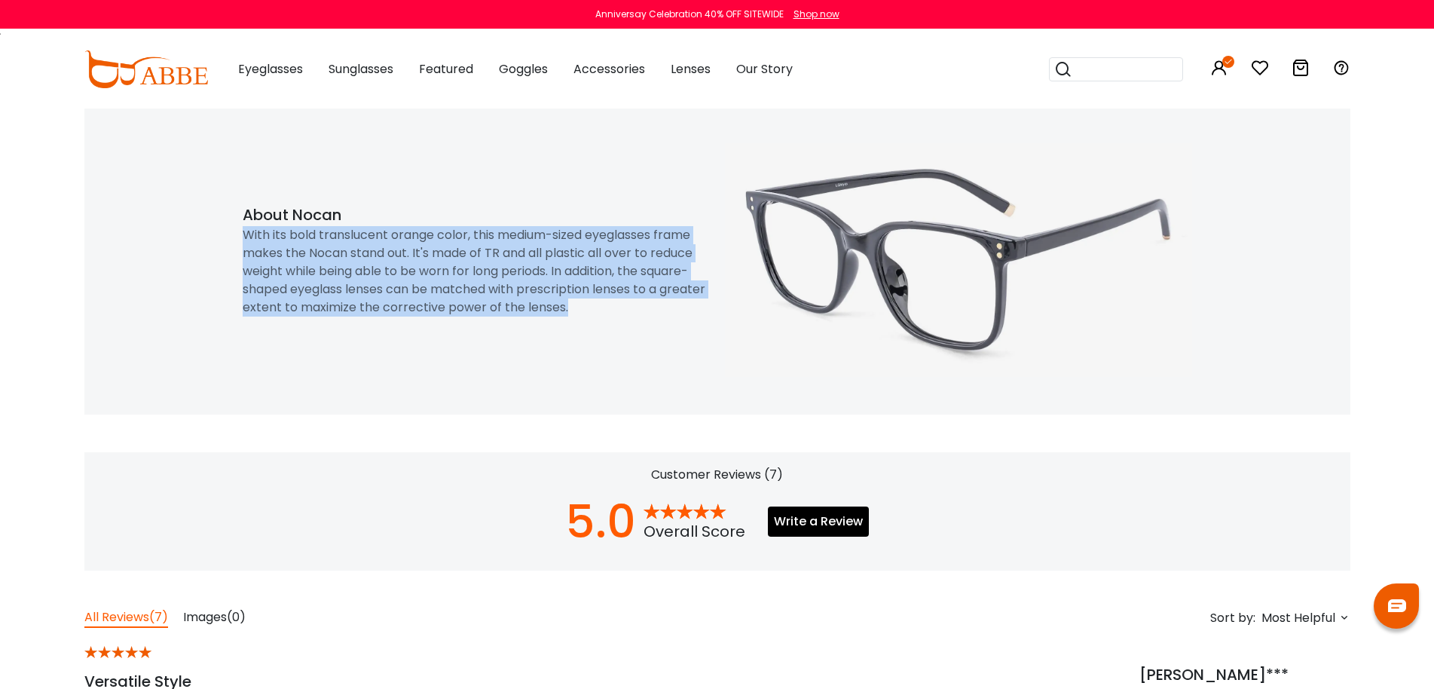
scroll to position [603, 0]
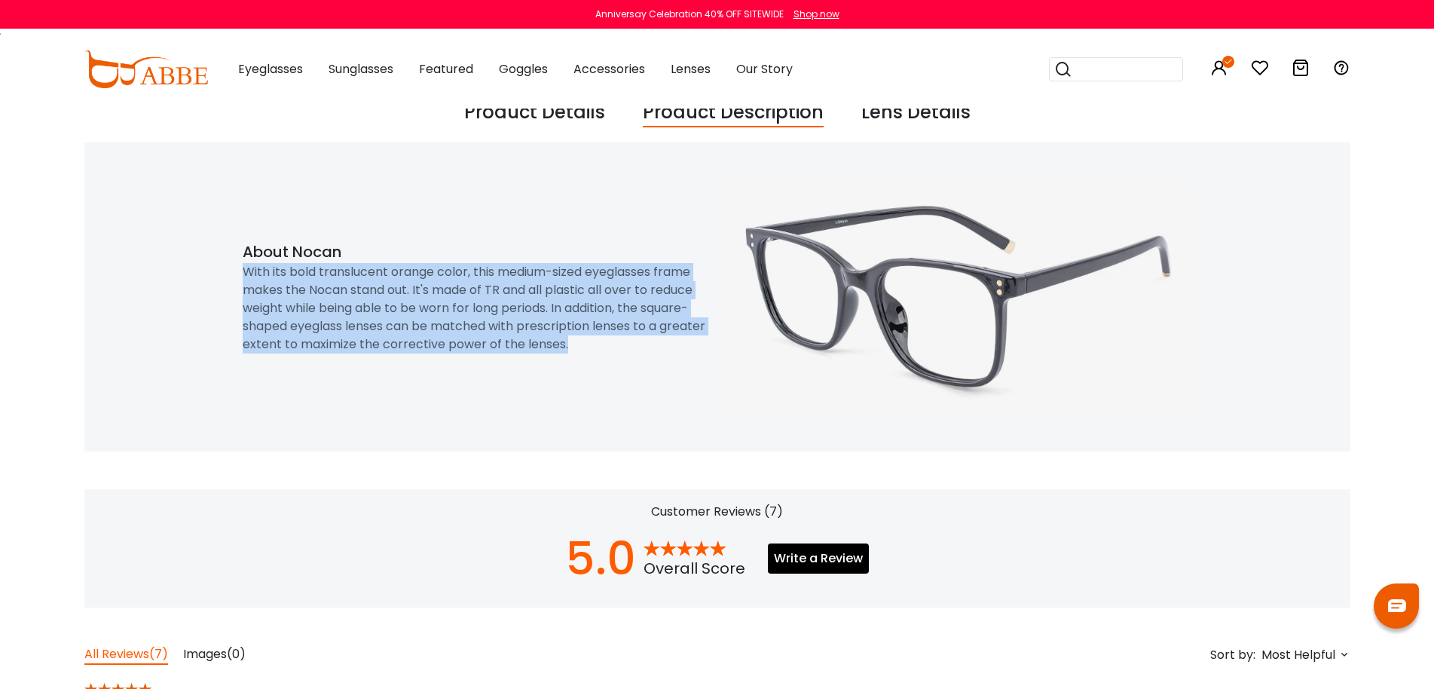
copy div "With its bold translucent orange color, this medium-sized eyeglasses frame make…"
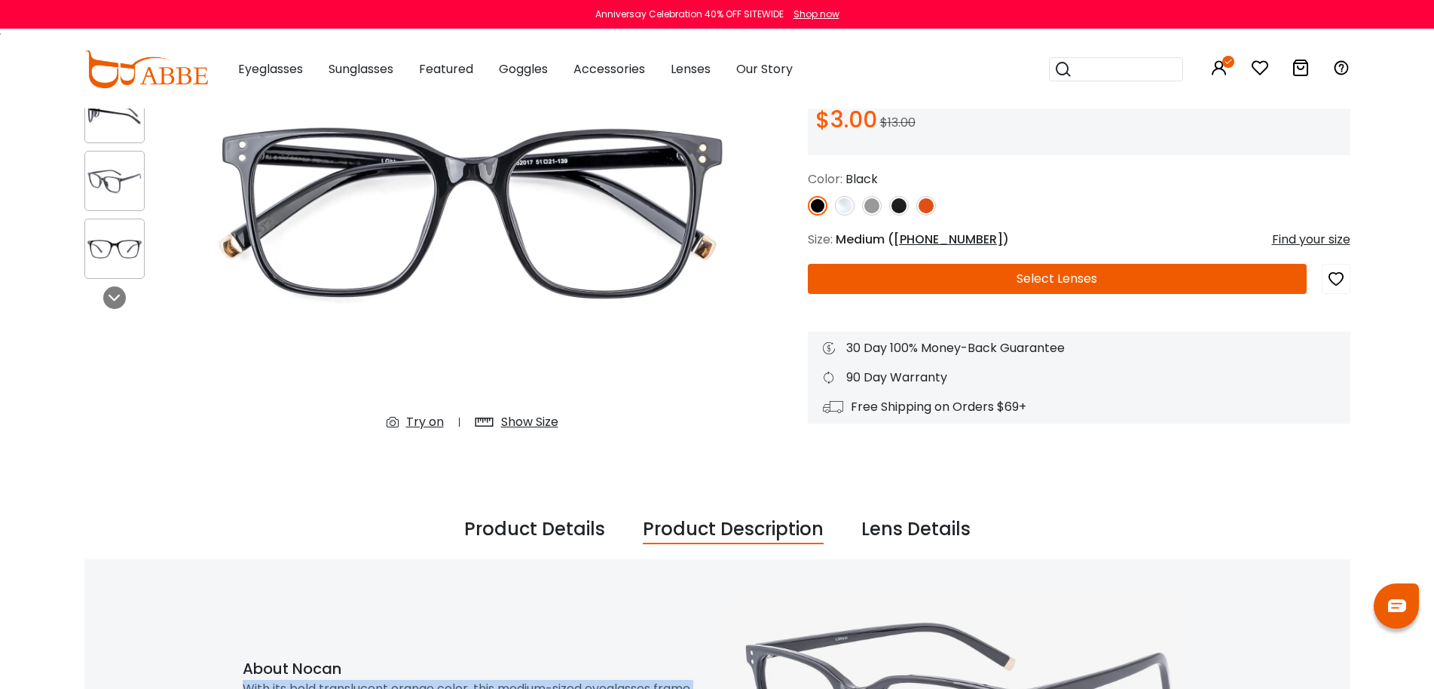
scroll to position [151, 0]
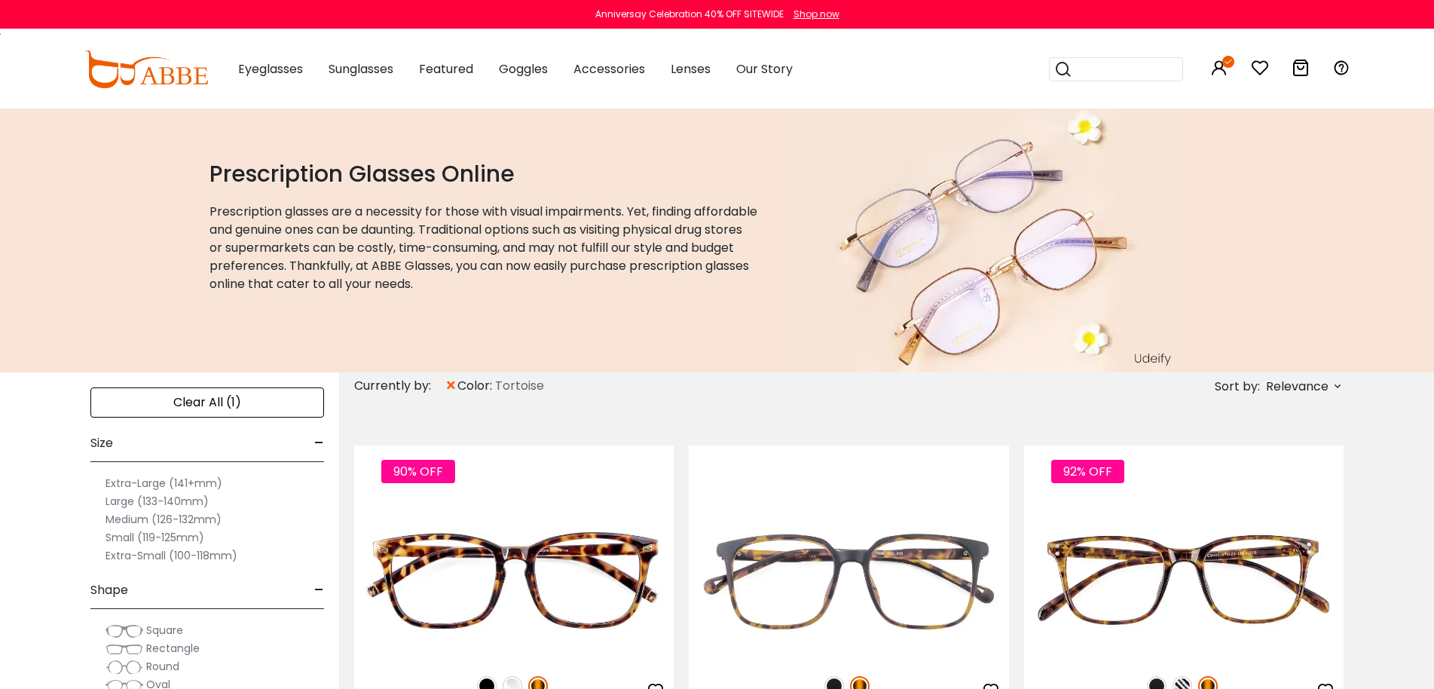
click at [234, 408] on div "Clear All (1)" at bounding box center [207, 402] width 234 height 30
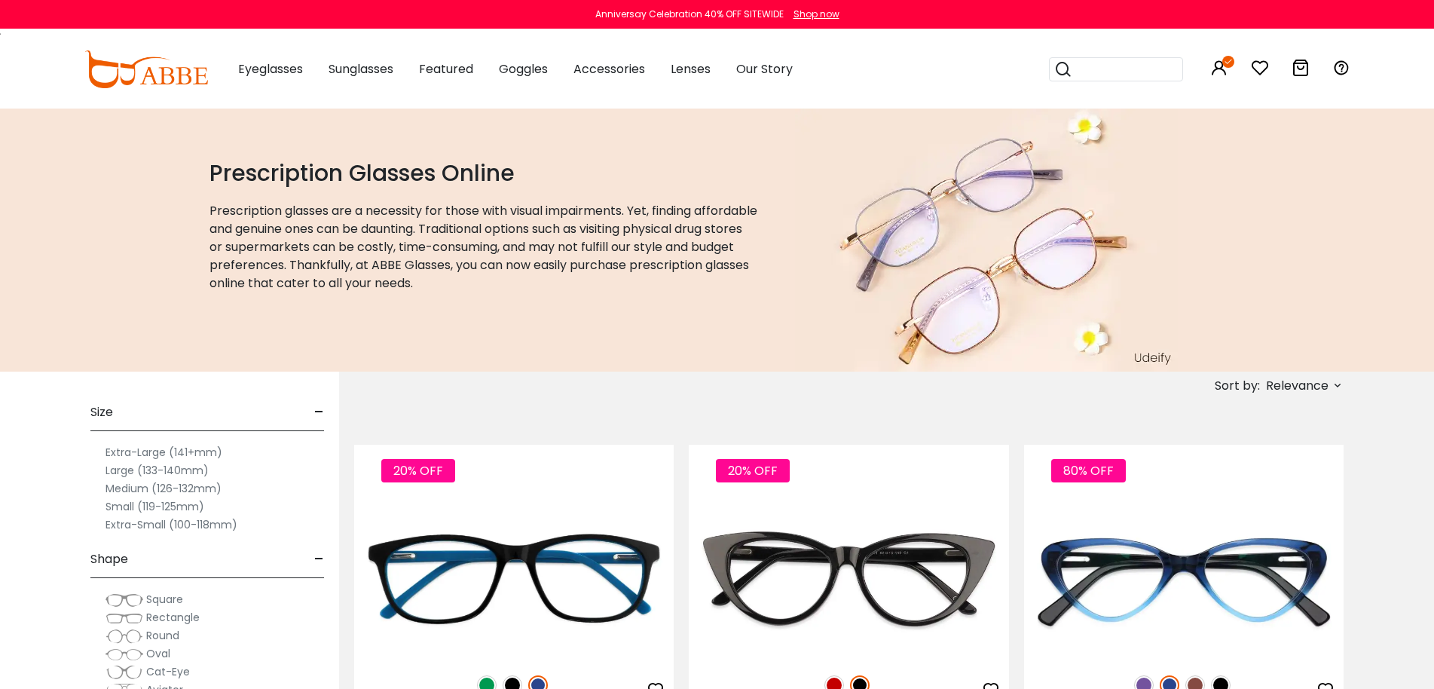
scroll to position [452, 0]
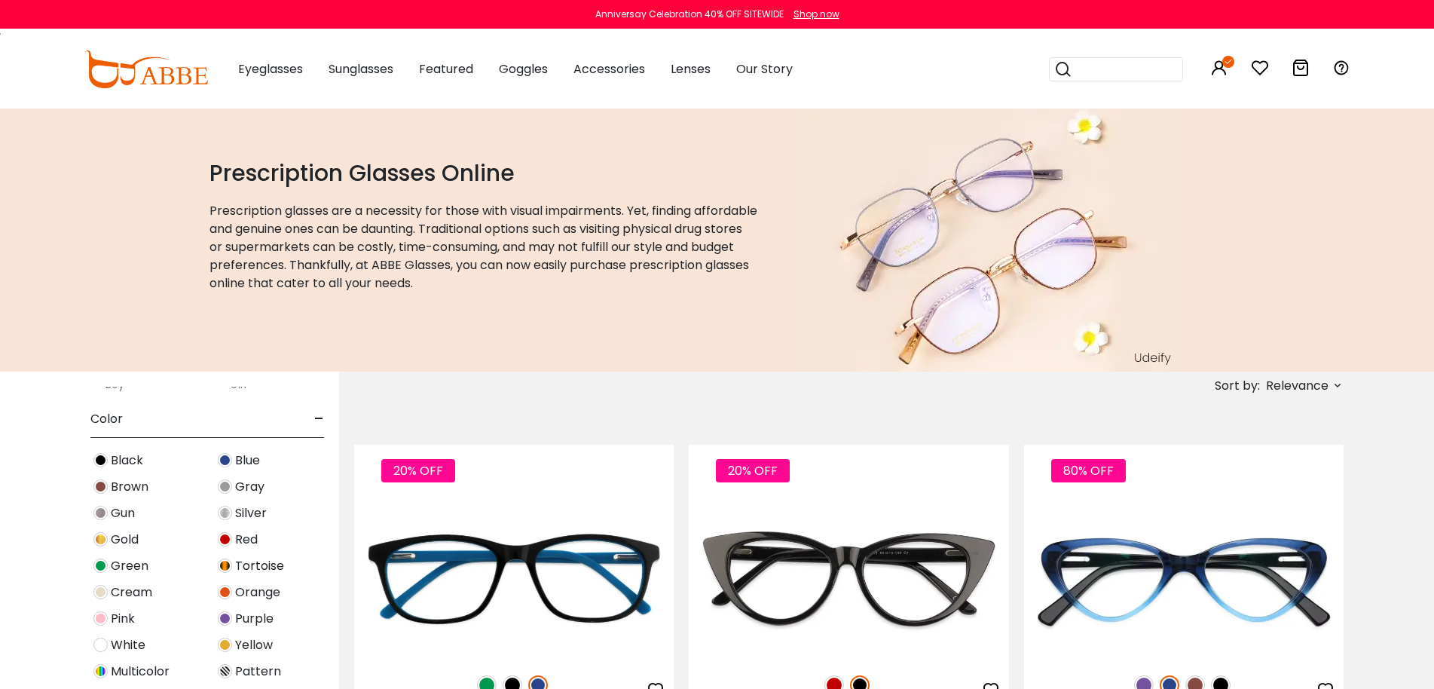
click at [132, 645] on span "White" at bounding box center [128, 645] width 35 height 18
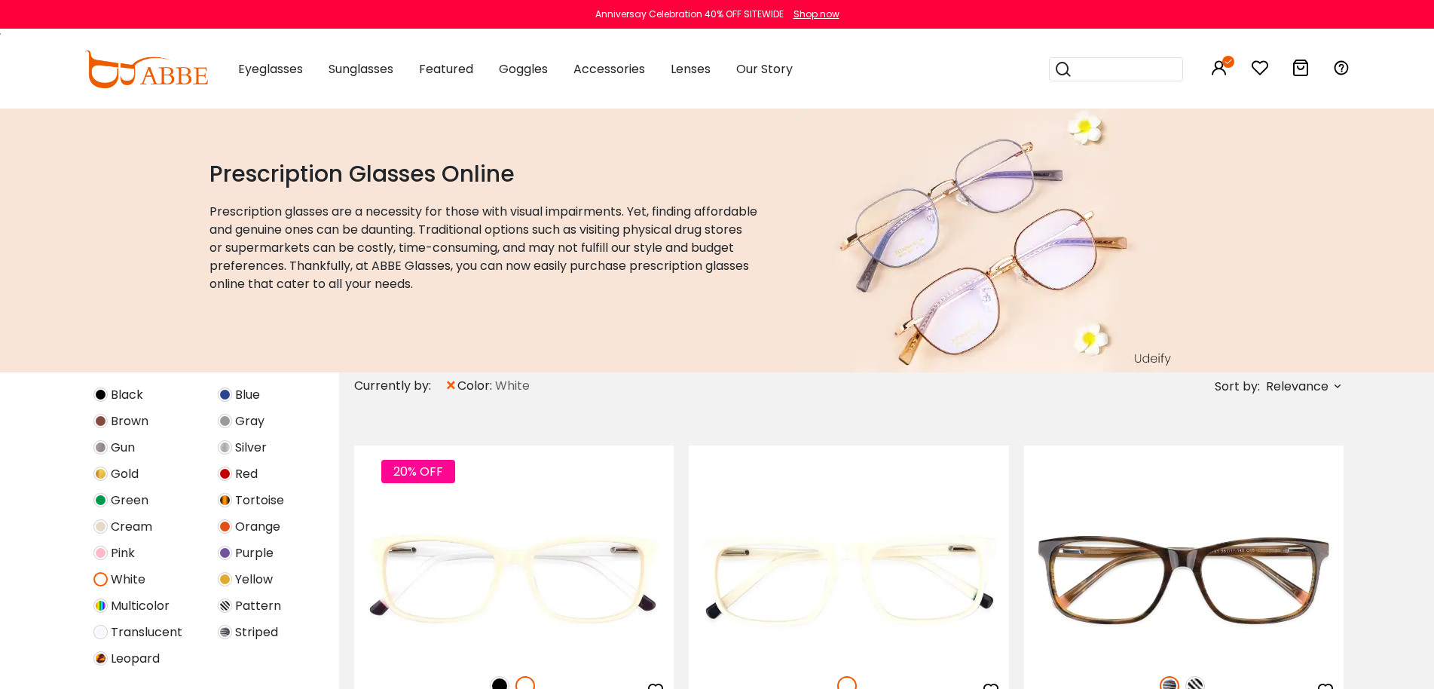
scroll to position [603, 0]
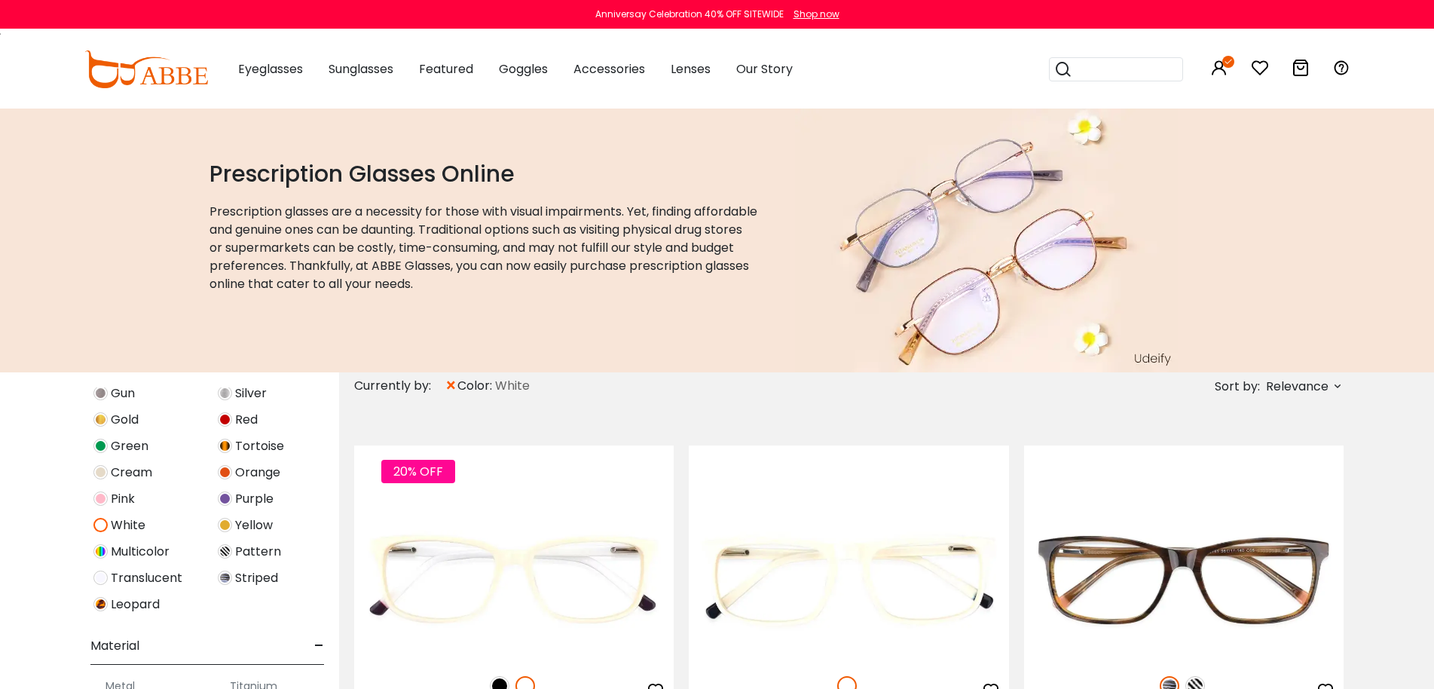
click at [150, 582] on span "Translucent" at bounding box center [147, 578] width 72 height 18
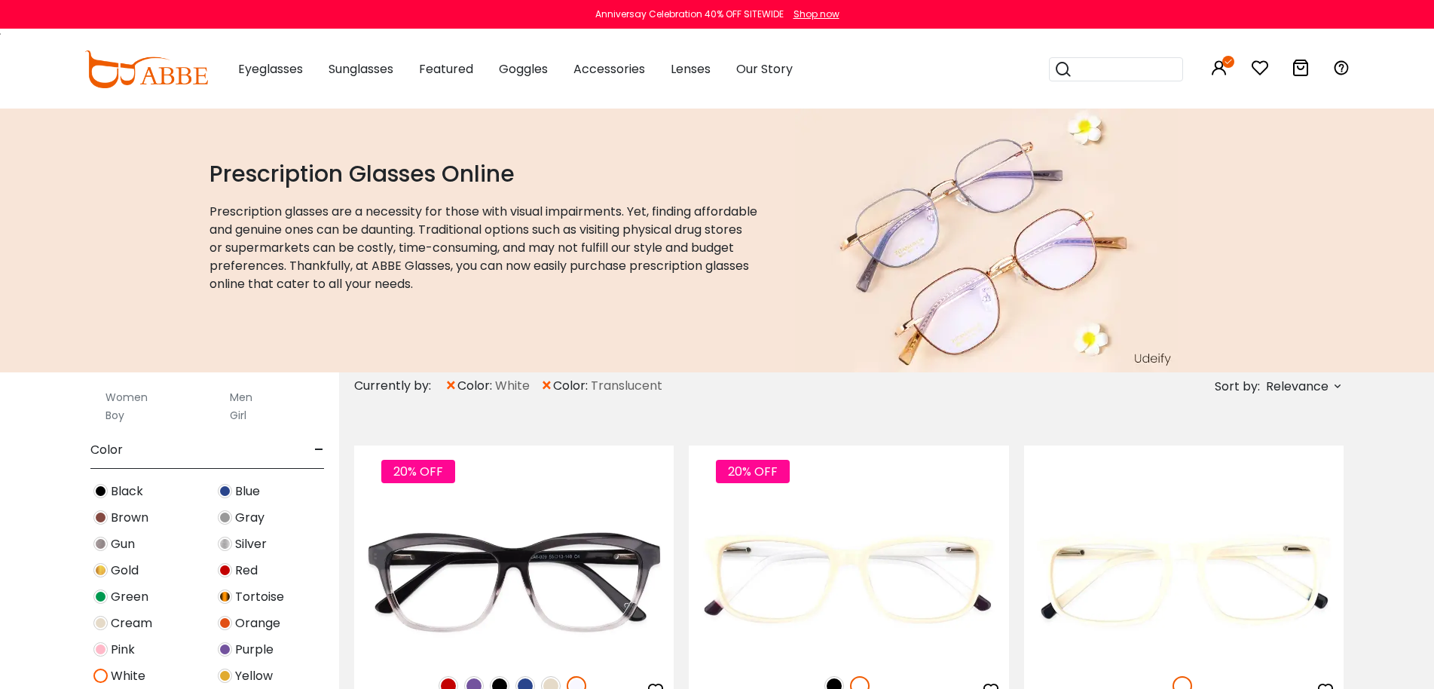
click at [1292, 388] on span "Relevance" at bounding box center [1297, 386] width 63 height 27
click at [1266, 430] on label "New Arrivals" at bounding box center [1263, 429] width 73 height 18
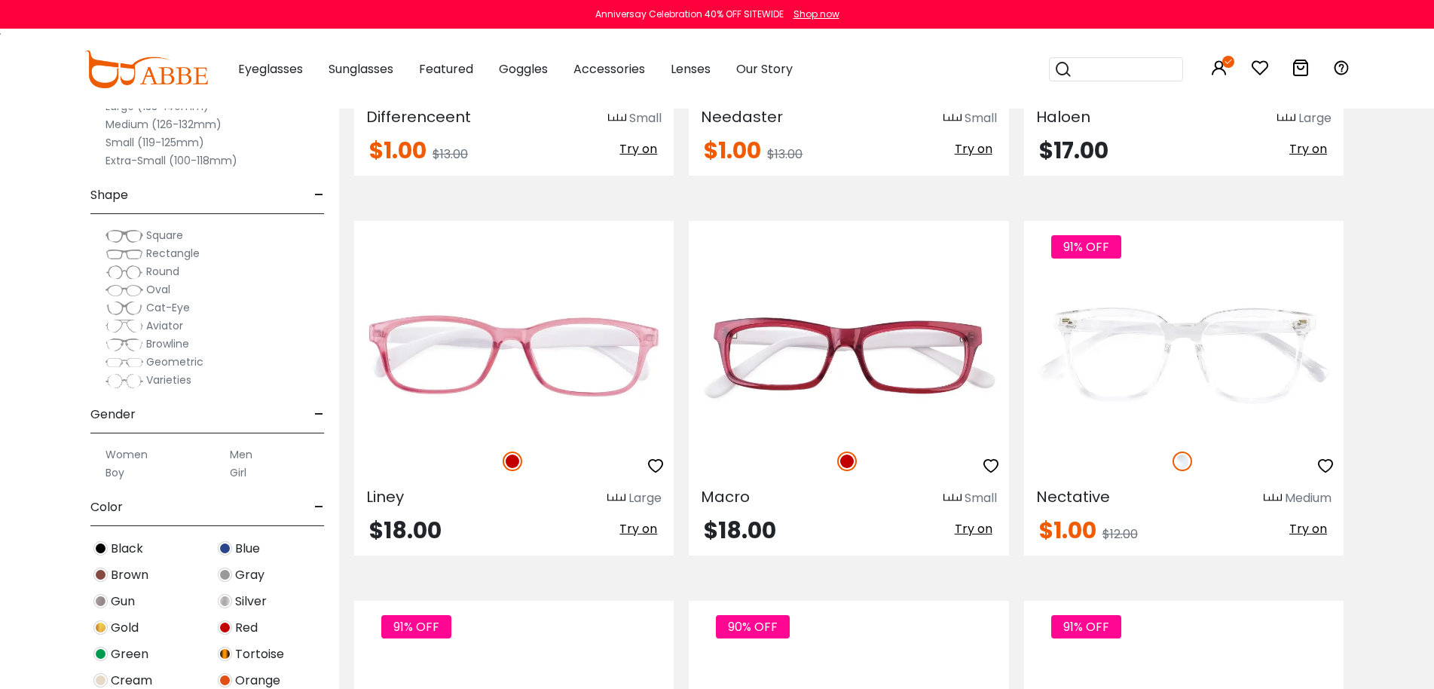
scroll to position [2562, 0]
